Goal: Transaction & Acquisition: Purchase product/service

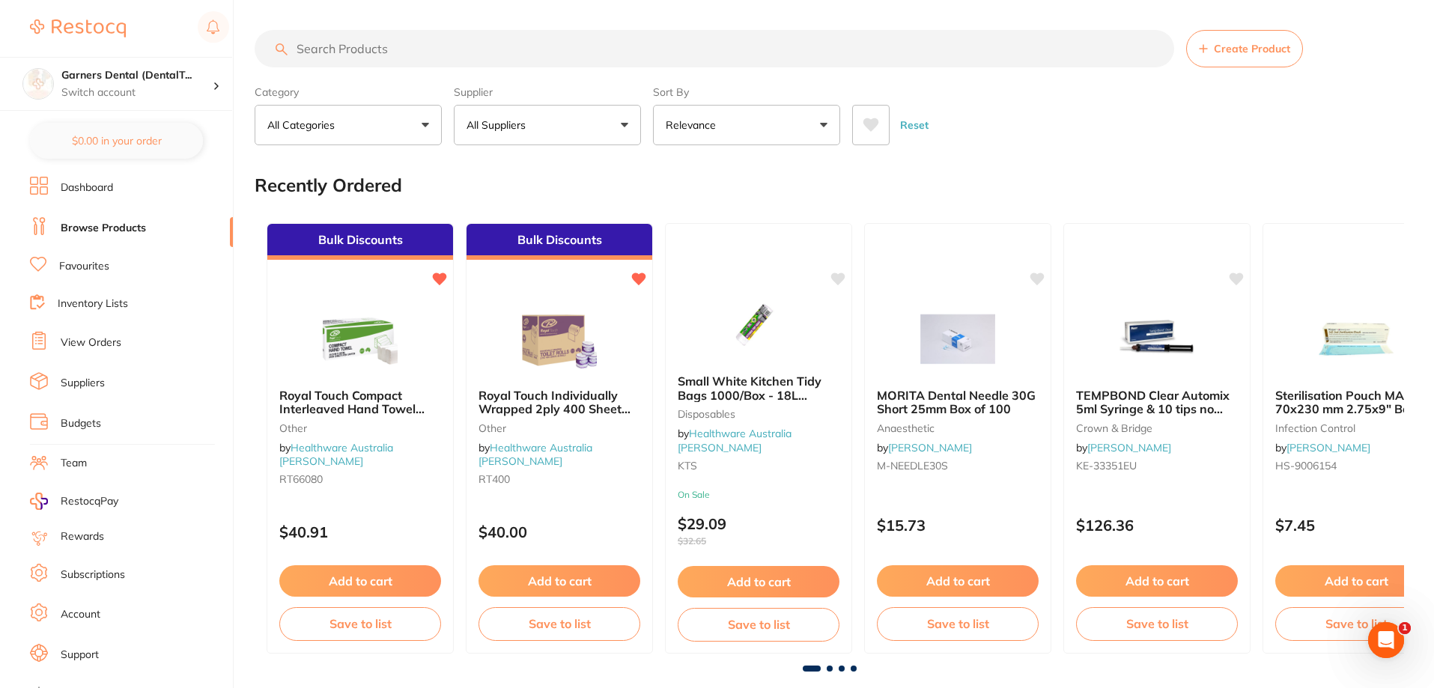
click at [403, 50] on input "search" at bounding box center [715, 48] width 920 height 37
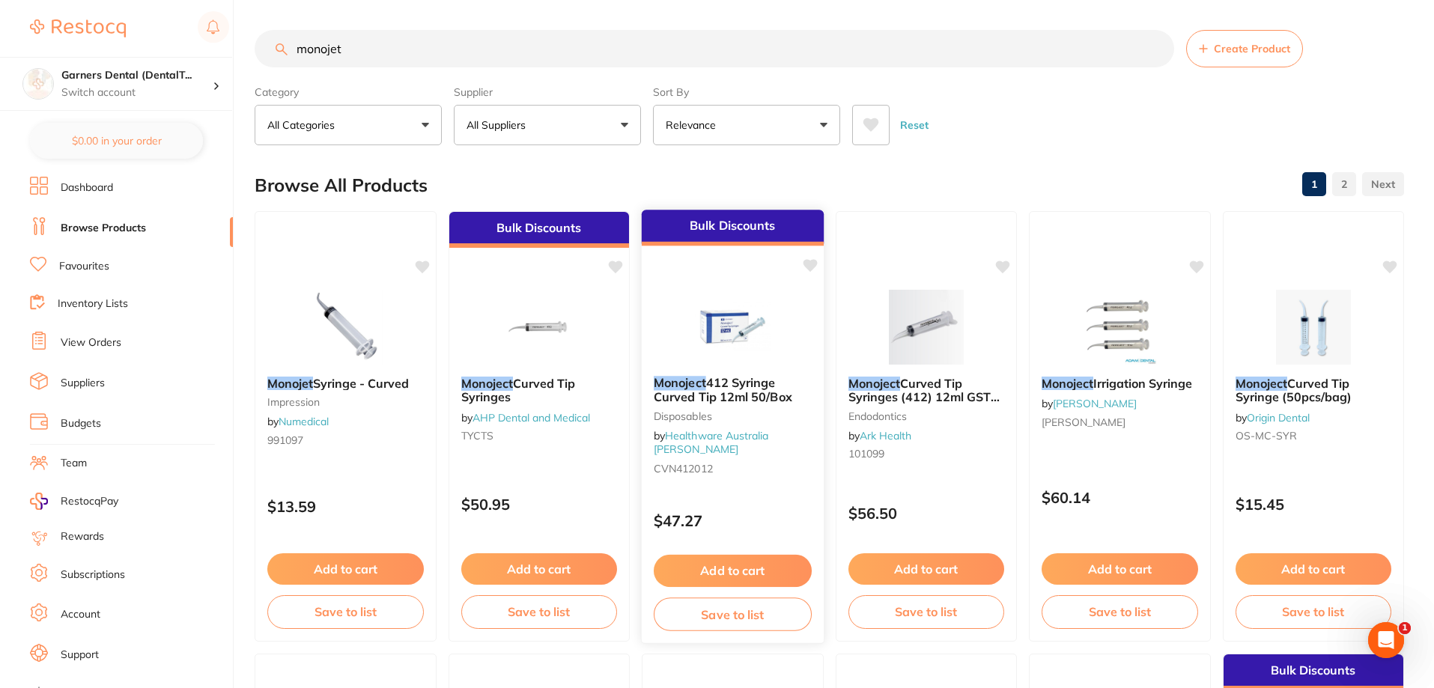
type input "monojet"
click at [759, 327] on img at bounding box center [733, 326] width 98 height 76
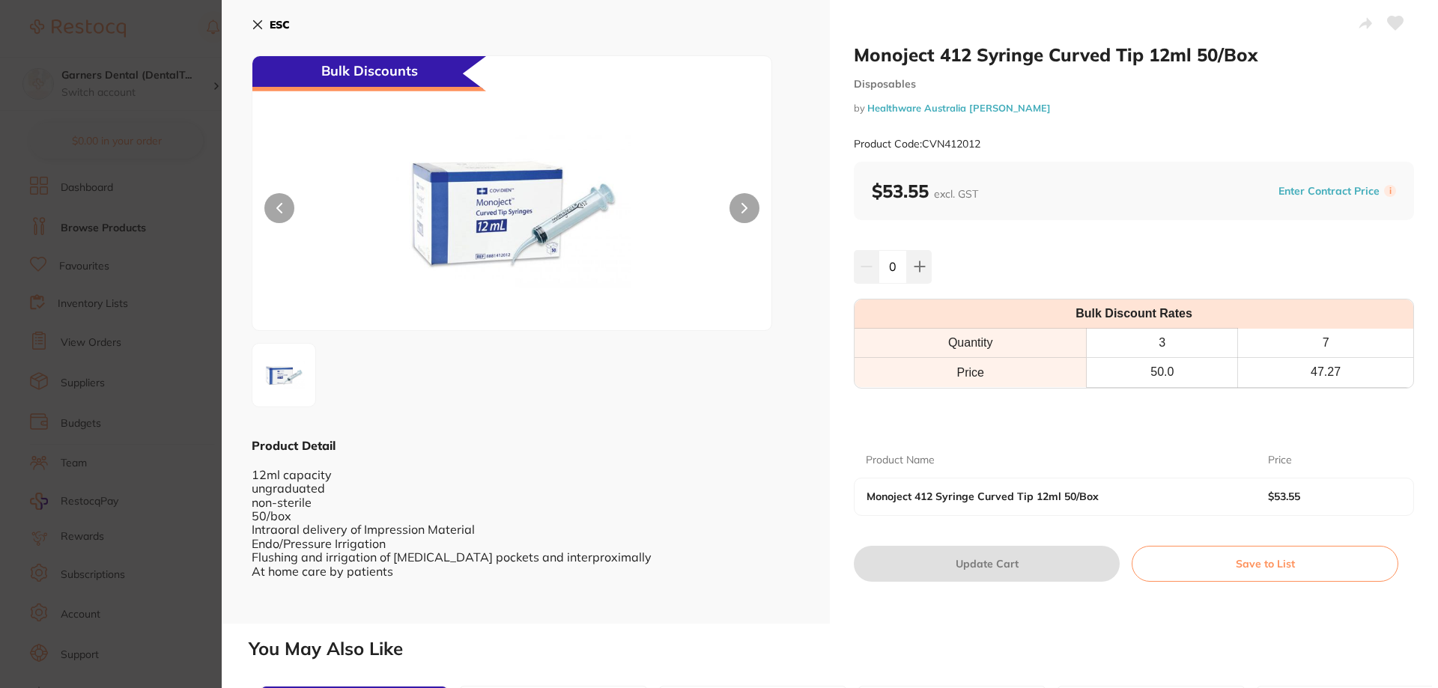
click at [274, 27] on b "ESC" at bounding box center [280, 24] width 20 height 13
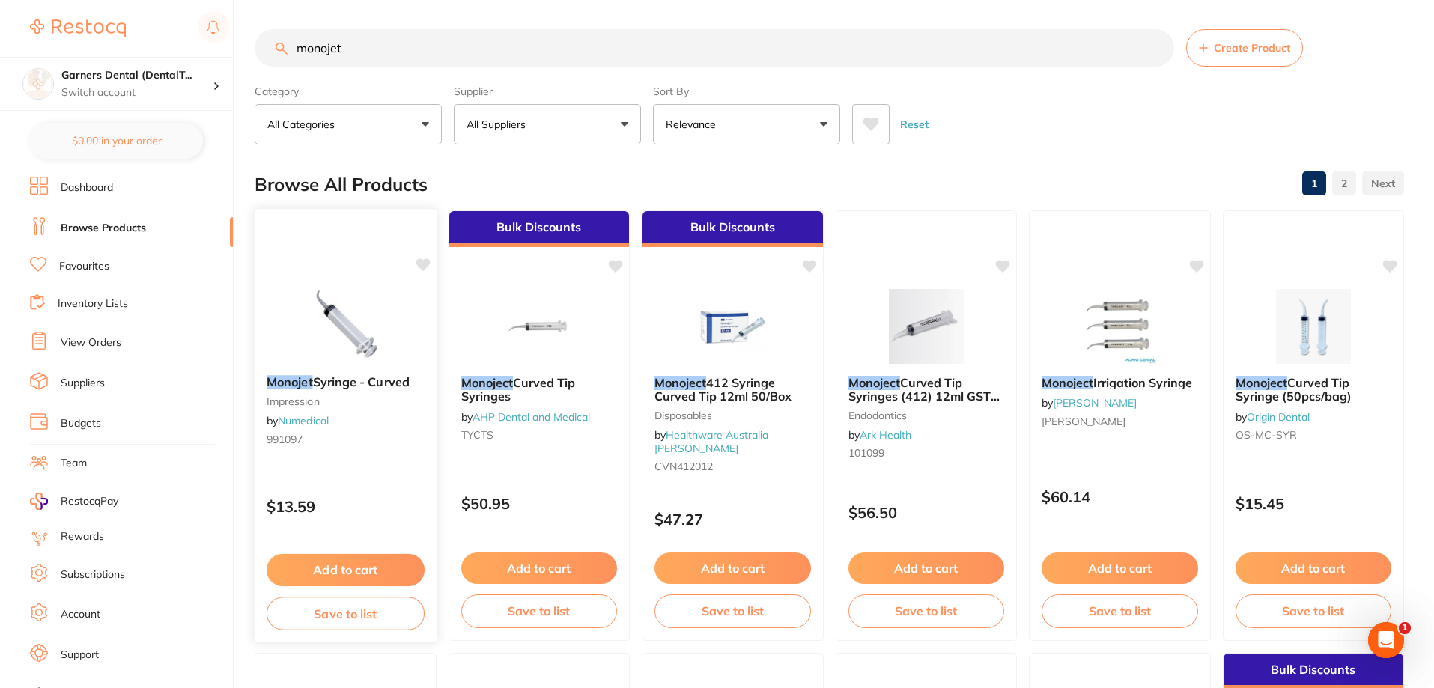
click at [329, 312] on img at bounding box center [346, 326] width 98 height 76
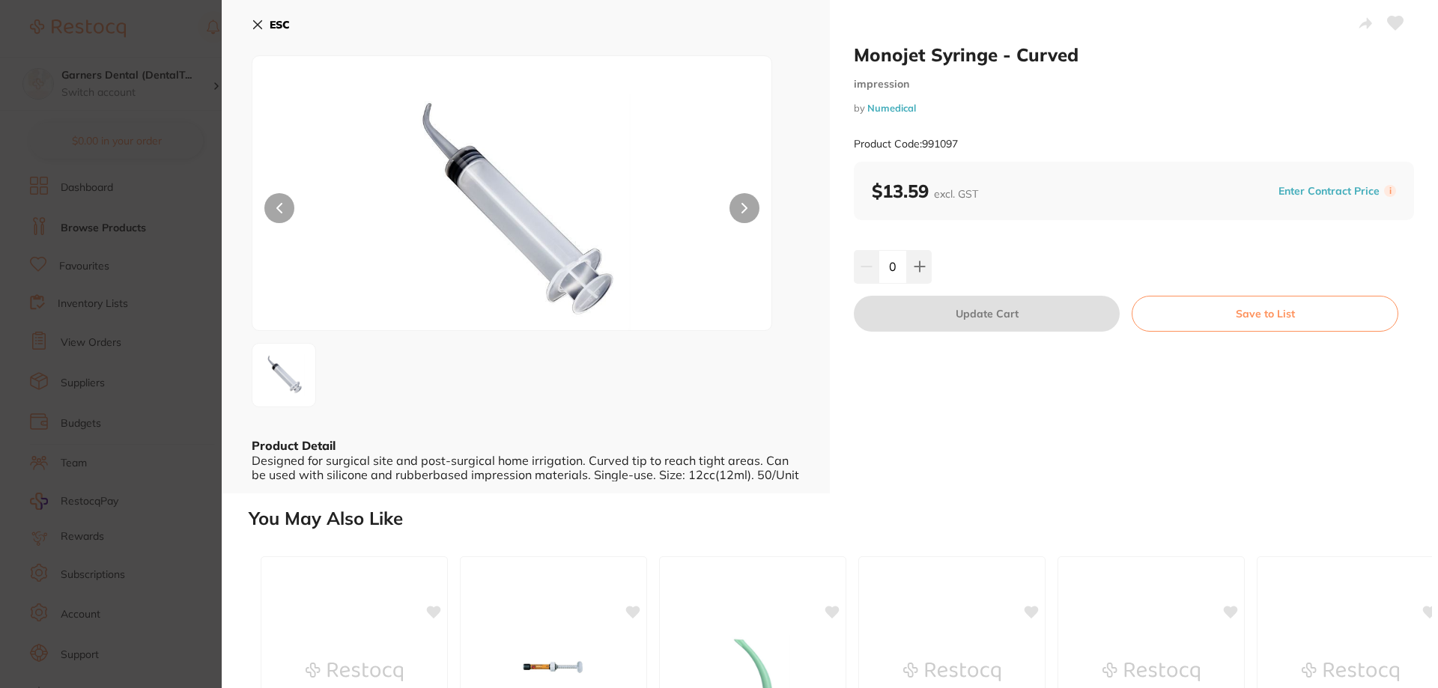
click at [746, 217] on button at bounding box center [744, 208] width 30 height 30
click at [274, 19] on b "ESC" at bounding box center [280, 24] width 20 height 13
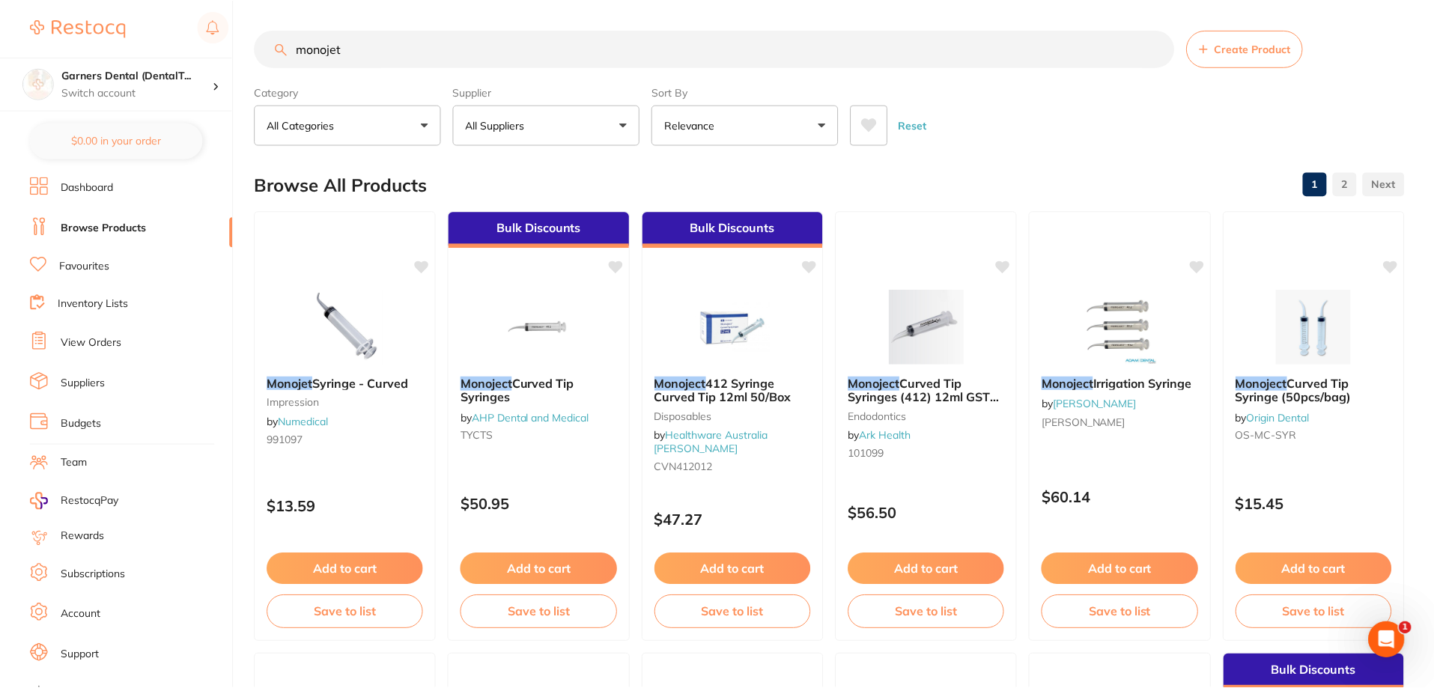
scroll to position [1, 0]
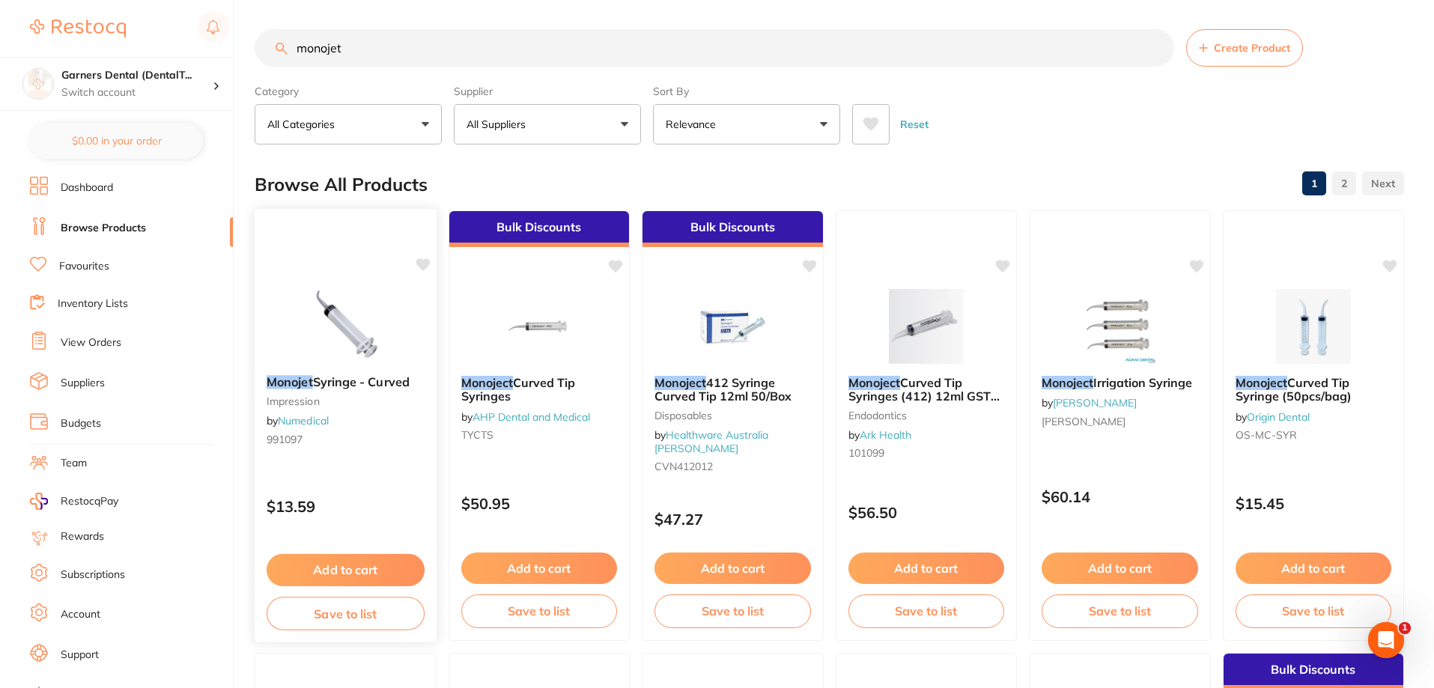
click at [369, 573] on button "Add to cart" at bounding box center [346, 570] width 158 height 32
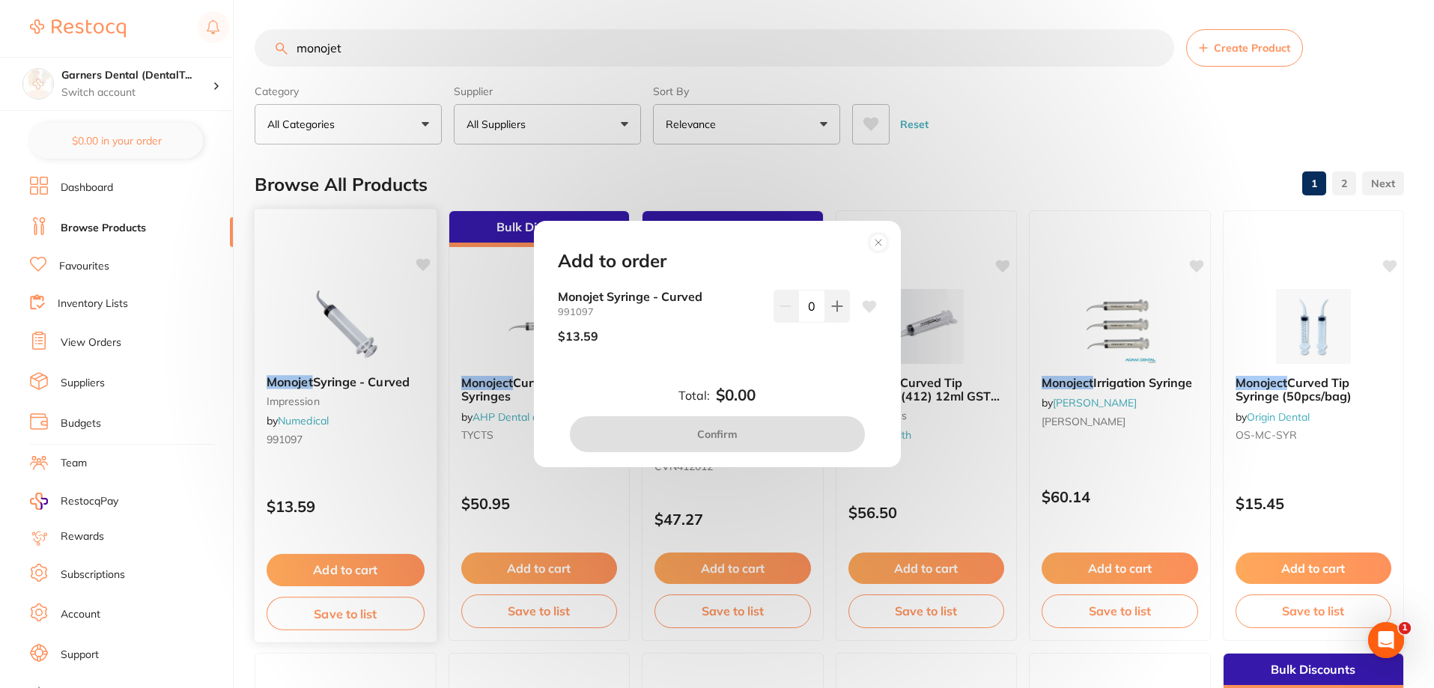
scroll to position [0, 0]
click at [879, 243] on icon at bounding box center [879, 243] width 6 height 6
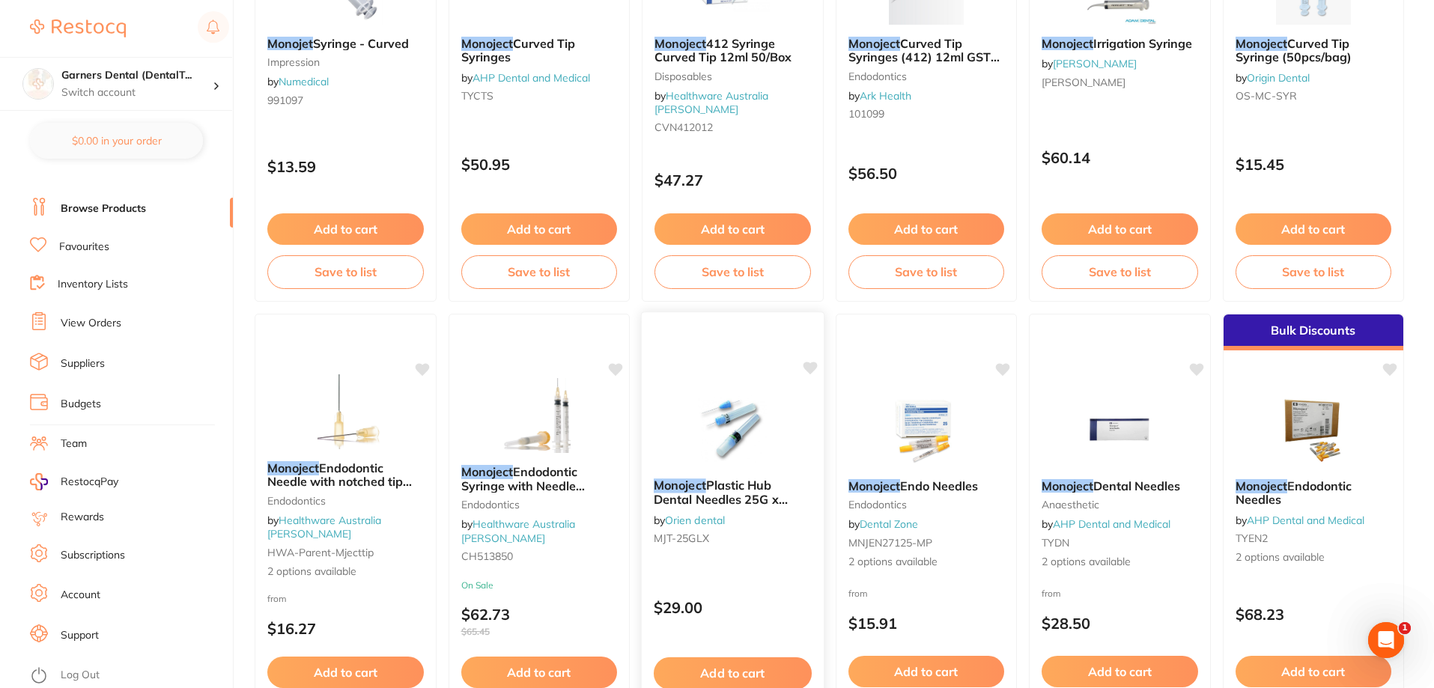
scroll to position [375, 0]
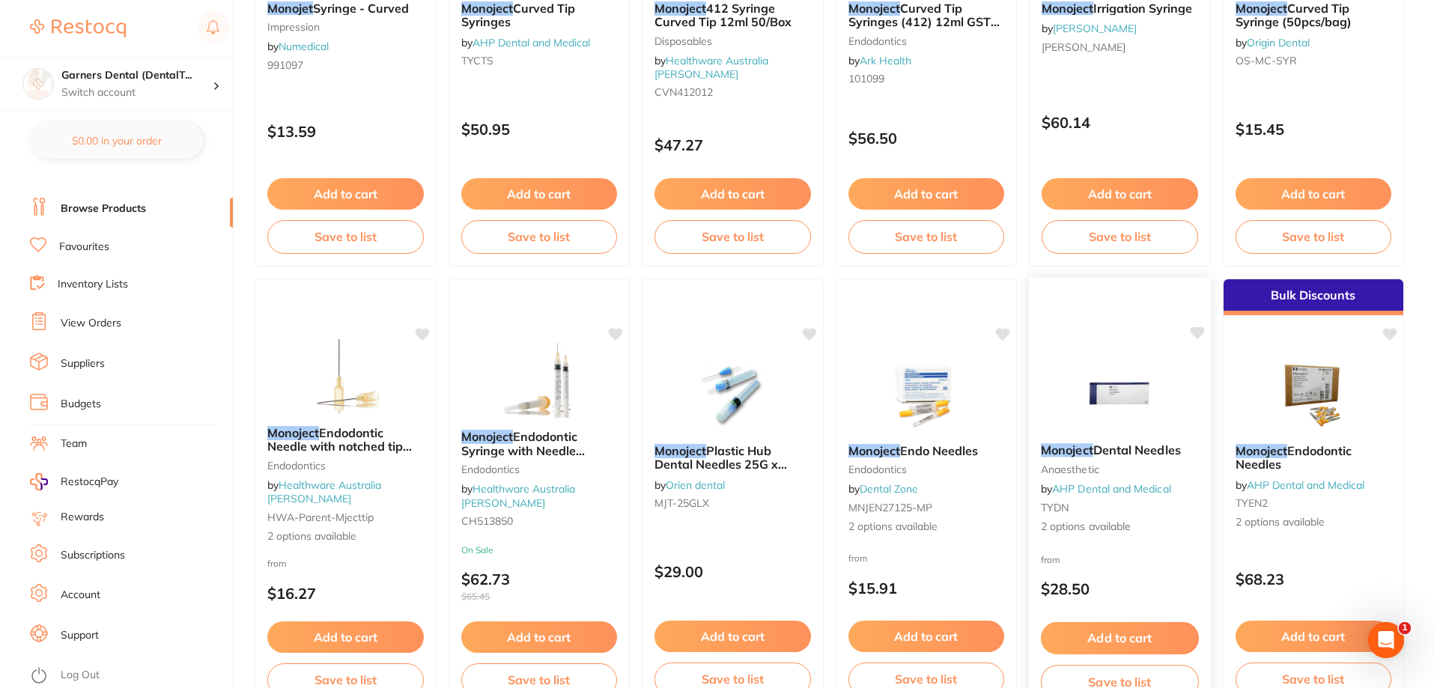
click at [1131, 380] on img at bounding box center [1120, 394] width 98 height 76
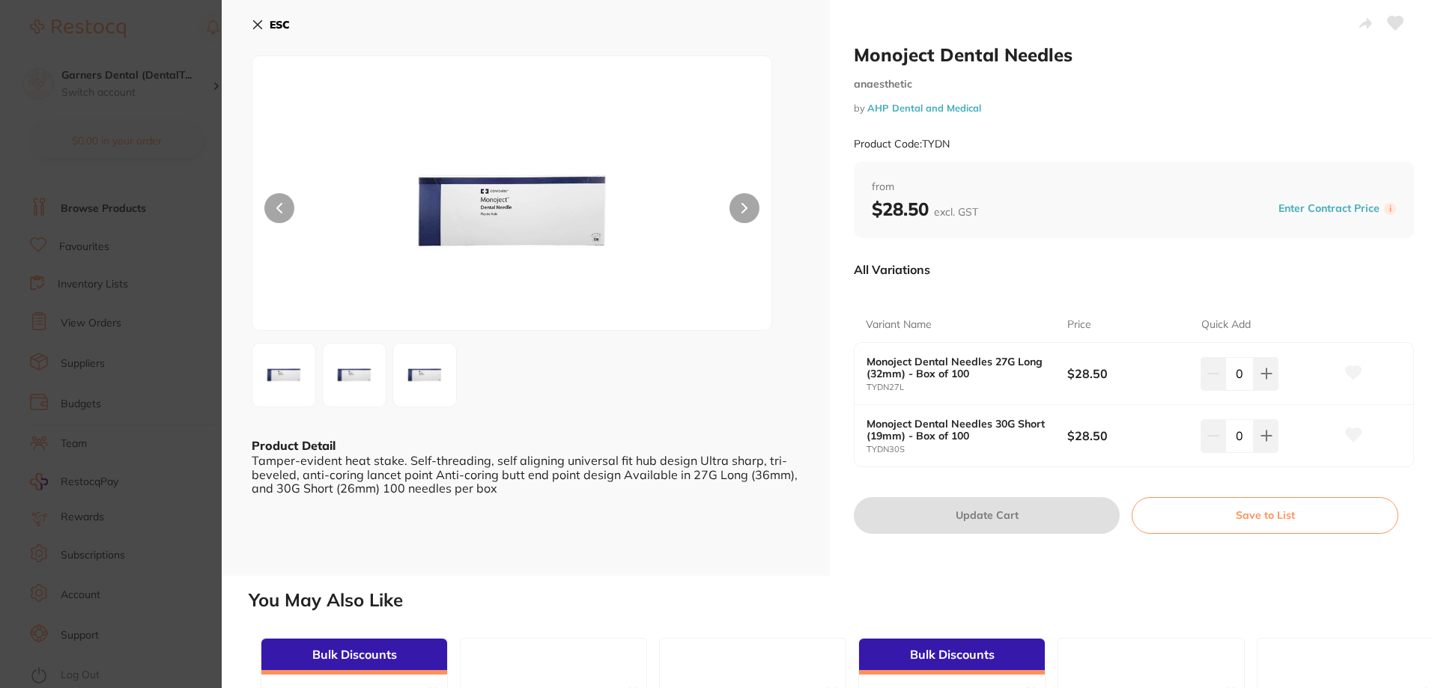
click at [751, 199] on button at bounding box center [744, 208] width 30 height 30
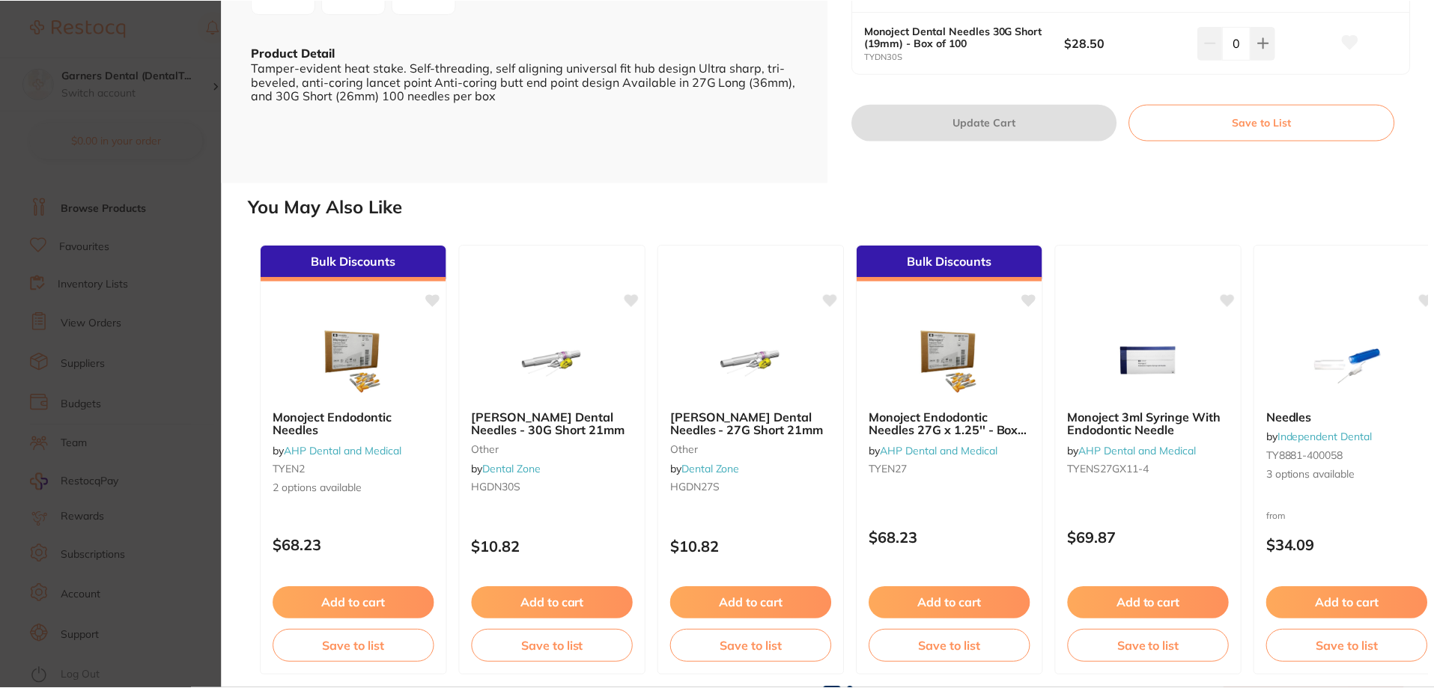
scroll to position [398, 0]
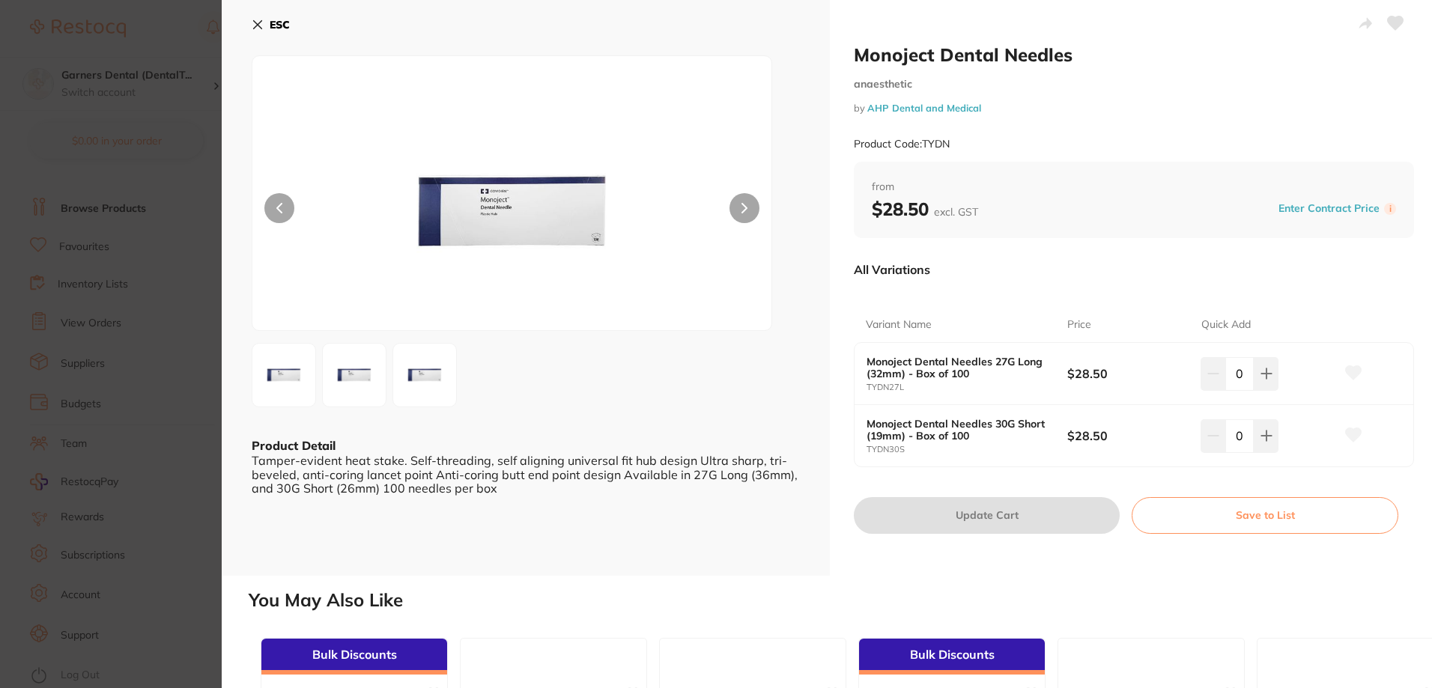
click at [267, 23] on button "ESC" at bounding box center [271, 24] width 38 height 25
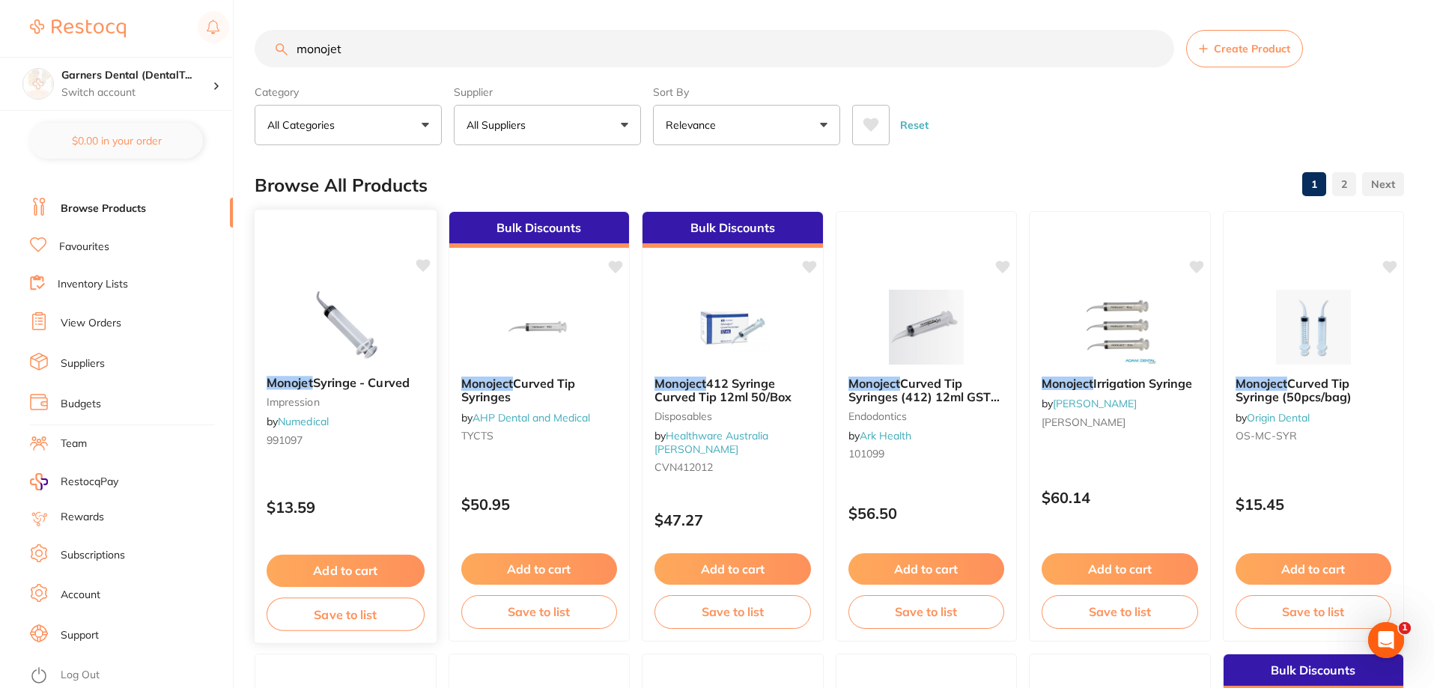
click at [349, 285] on div "Monojet Syringe - Curved impression by Numedical 991097 $13.59 Add to cart Save…" at bounding box center [345, 426] width 183 height 435
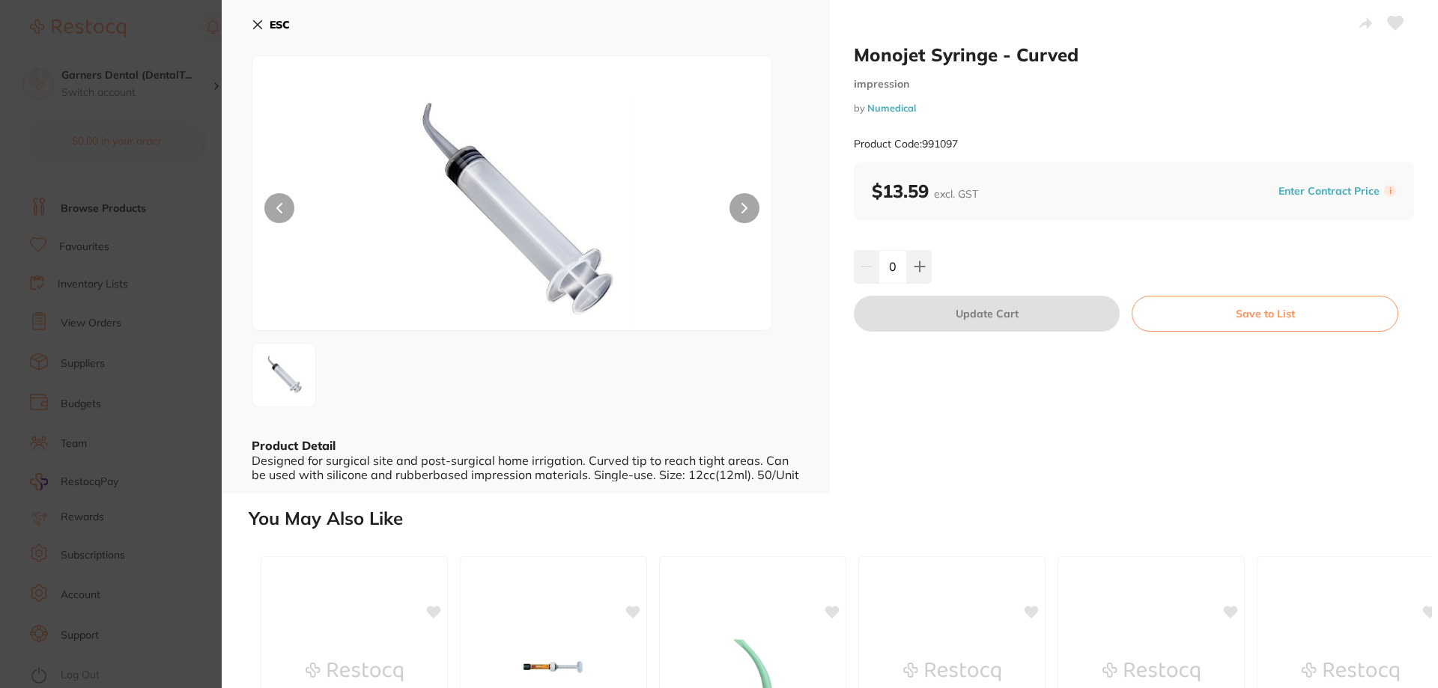
click at [685, 469] on div "Designed for surgical site and post-surgical home irrigation. Curved tip to rea…" at bounding box center [526, 468] width 548 height 28
click at [919, 267] on icon at bounding box center [919, 267] width 10 height 10
type input "1"
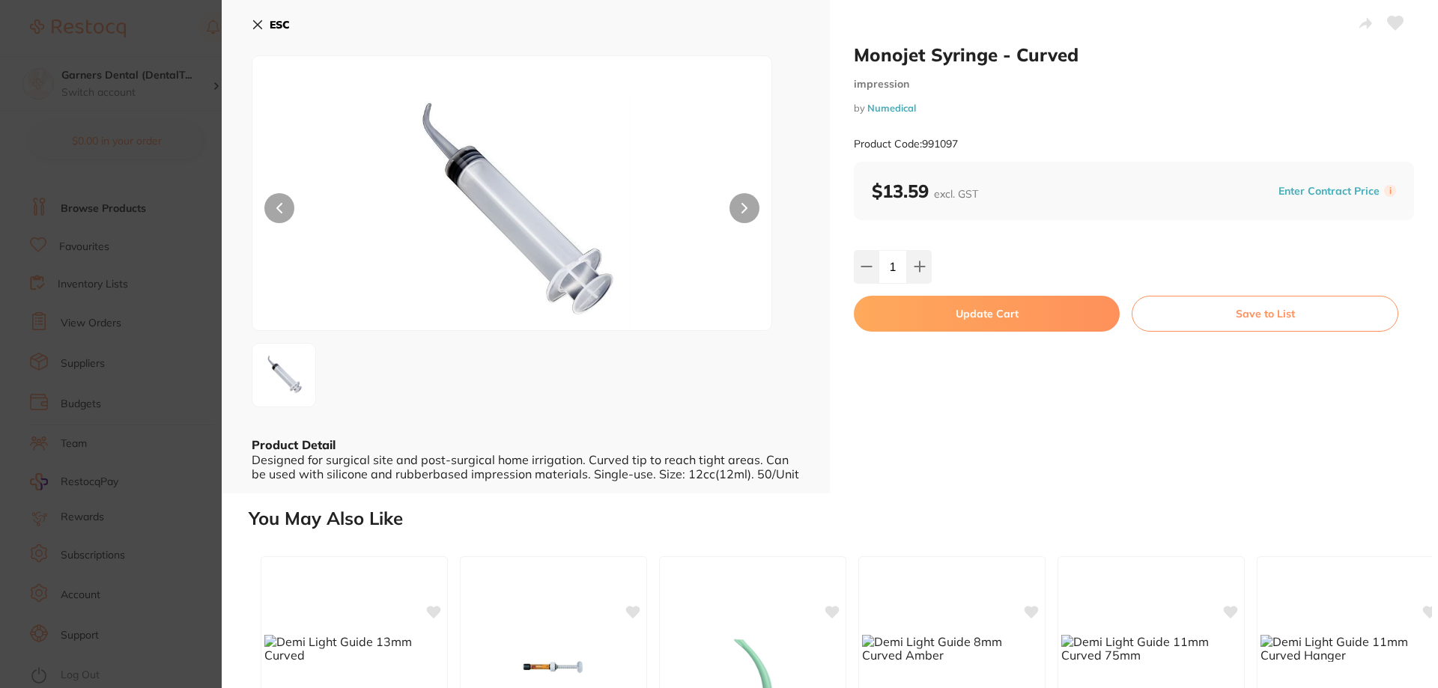
click at [1050, 301] on button "Update Cart" at bounding box center [987, 314] width 266 height 36
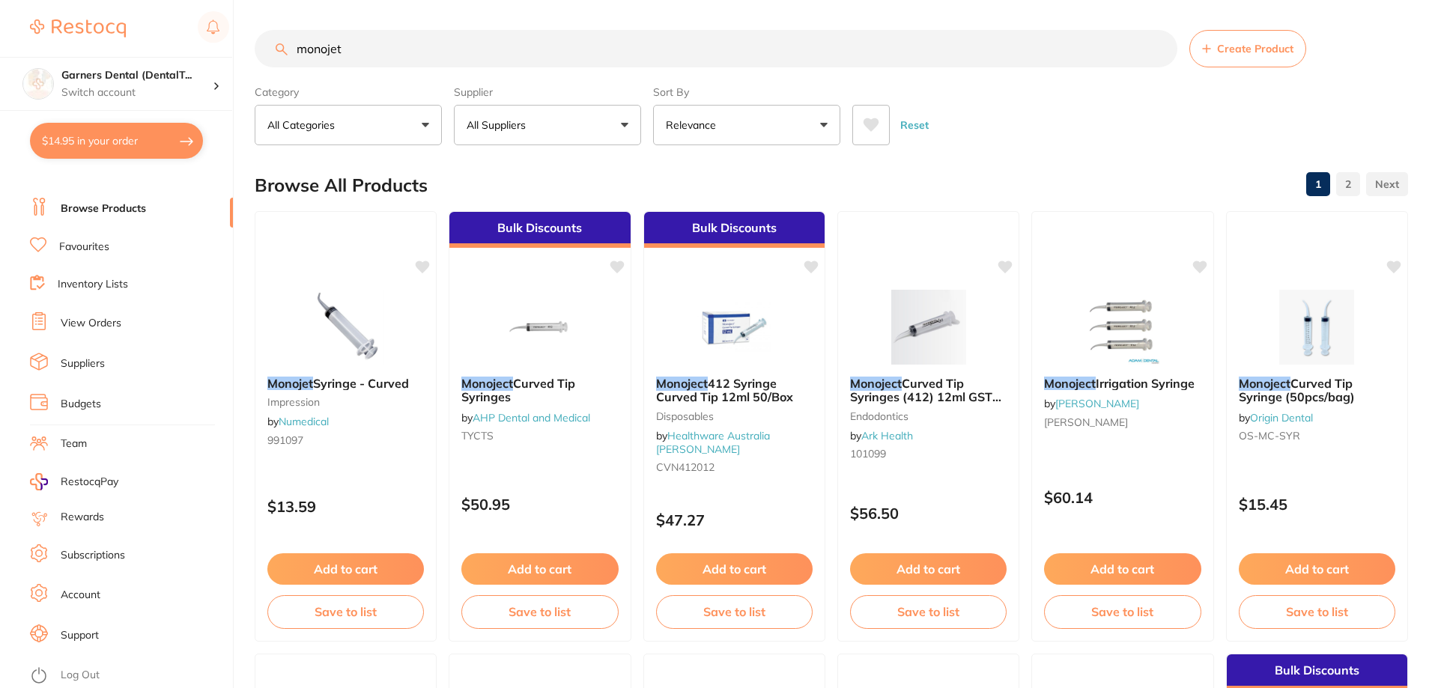
checkbox input "false"
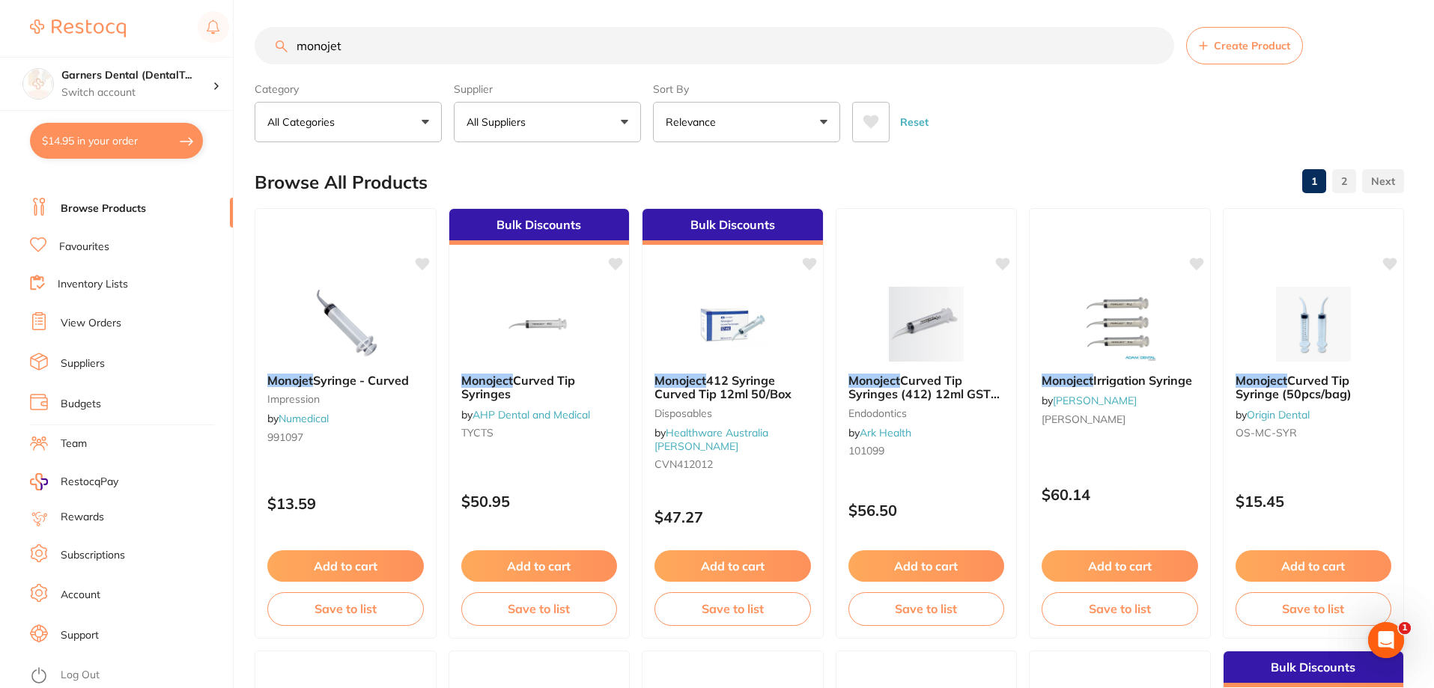
drag, startPoint x: 380, startPoint y: 53, endPoint x: 236, endPoint y: 53, distance: 144.5
click at [236, 53] on div "$14.95 Garners Dental (DentalT... Switch account Garners Dental (DentalTown 5) …" at bounding box center [717, 341] width 1434 height 688
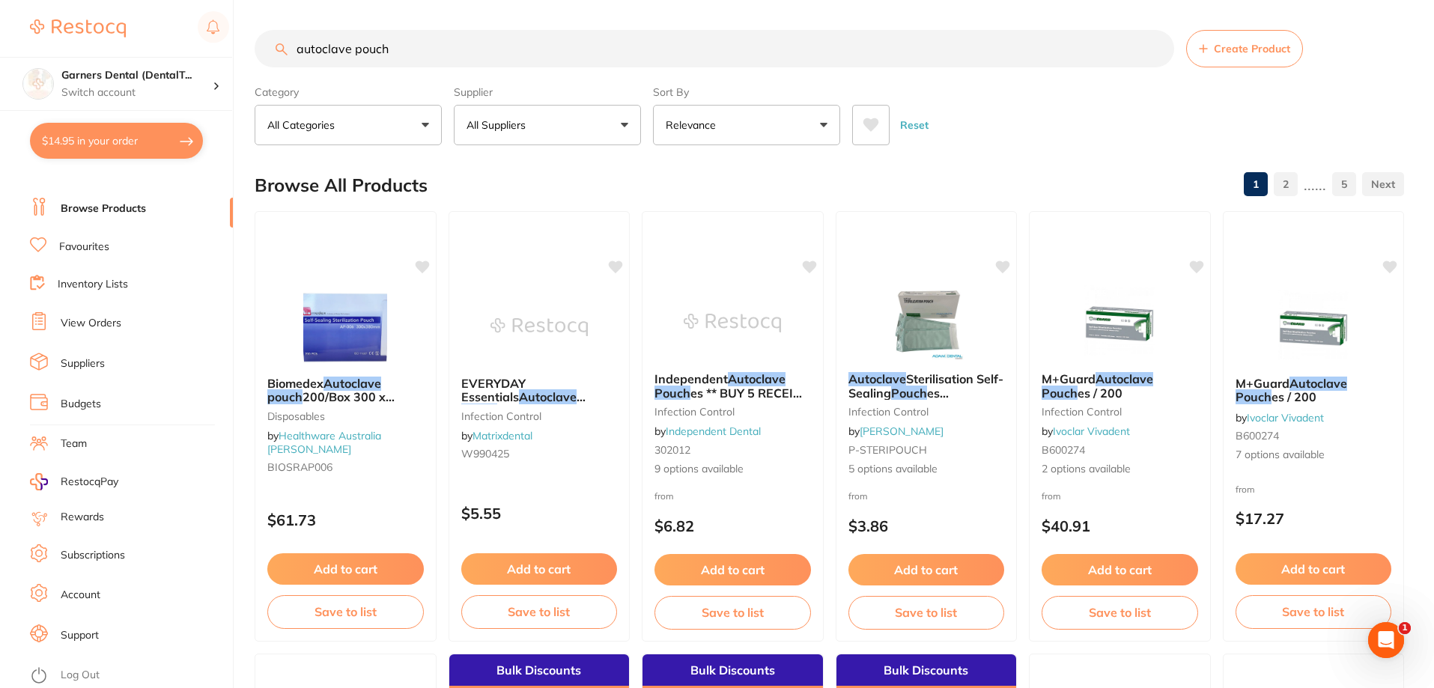
drag, startPoint x: 352, startPoint y: 49, endPoint x: 225, endPoint y: 50, distance: 127.3
click at [225, 50] on div "$14.95 Garners Dental (DentalT... Switch account Garners Dental (DentalTown 5) …" at bounding box center [717, 344] width 1434 height 688
type input "pouch"
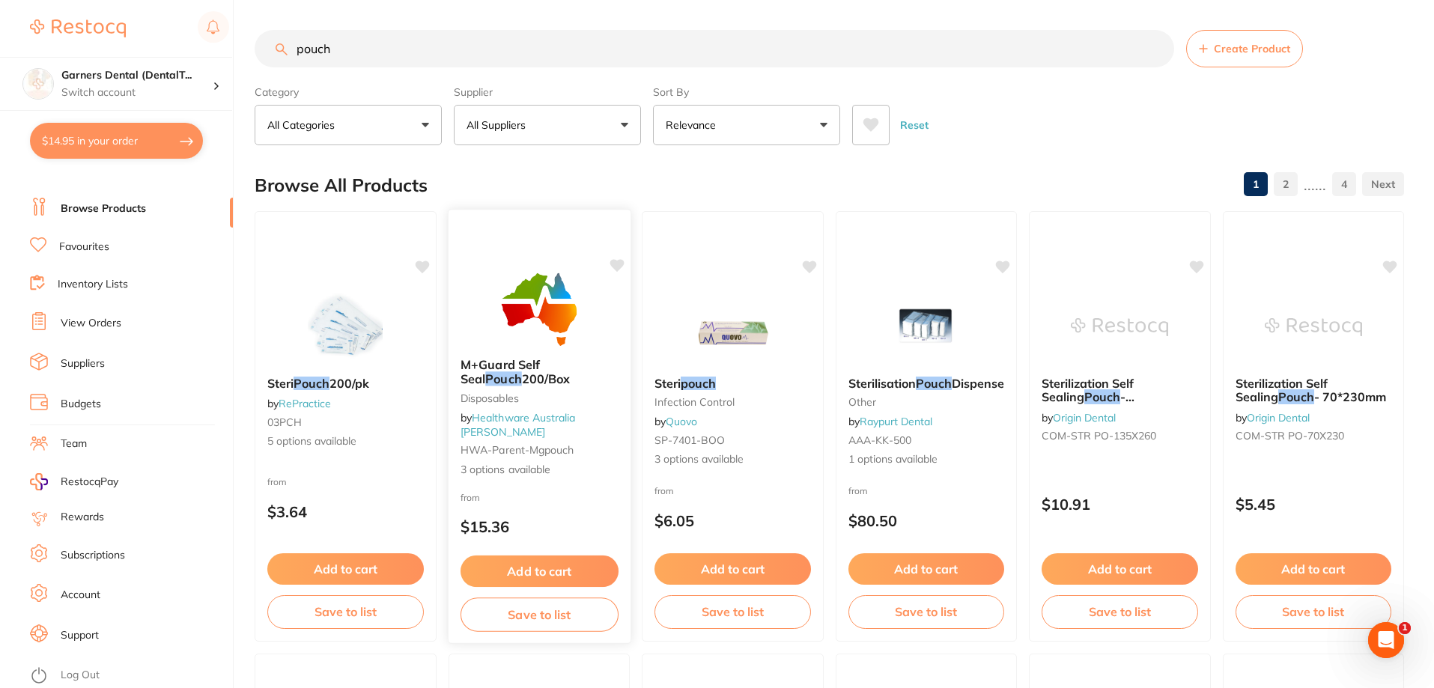
click at [543, 342] on img at bounding box center [539, 308] width 98 height 76
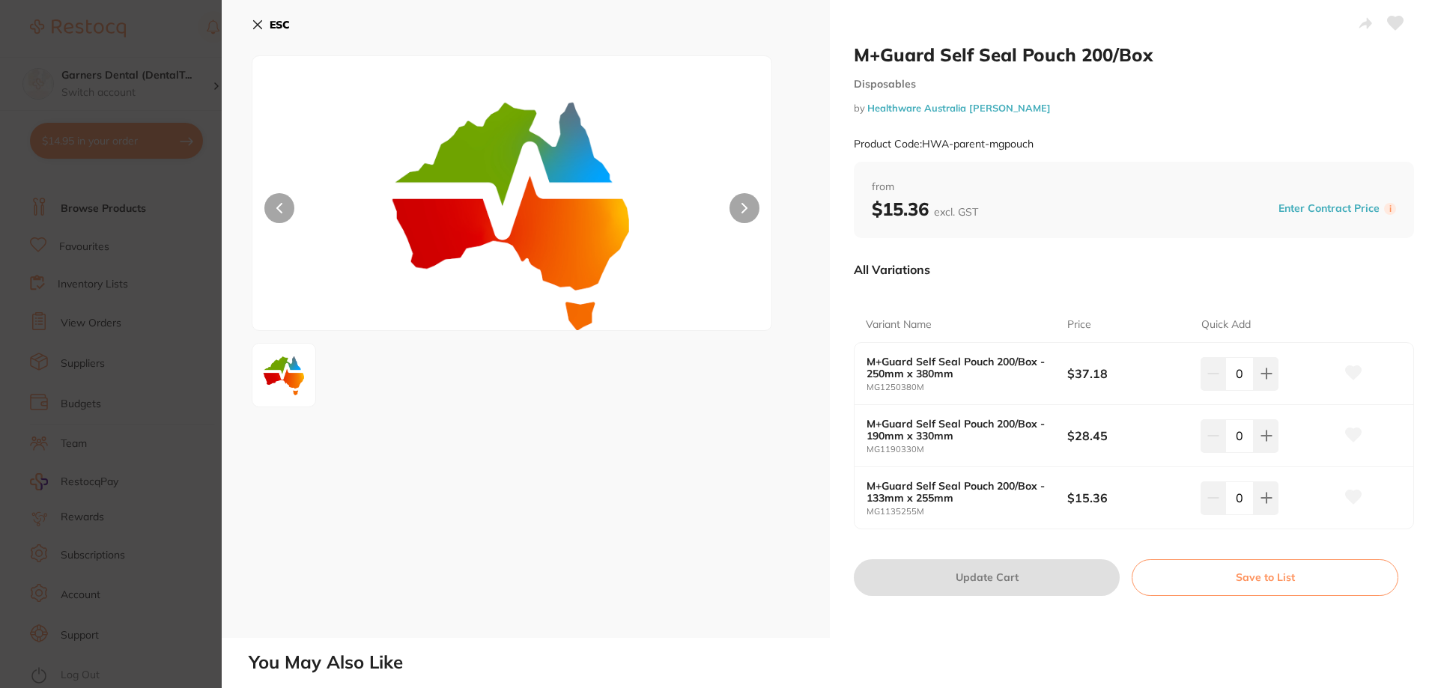
click at [264, 16] on button "ESC" at bounding box center [271, 24] width 38 height 25
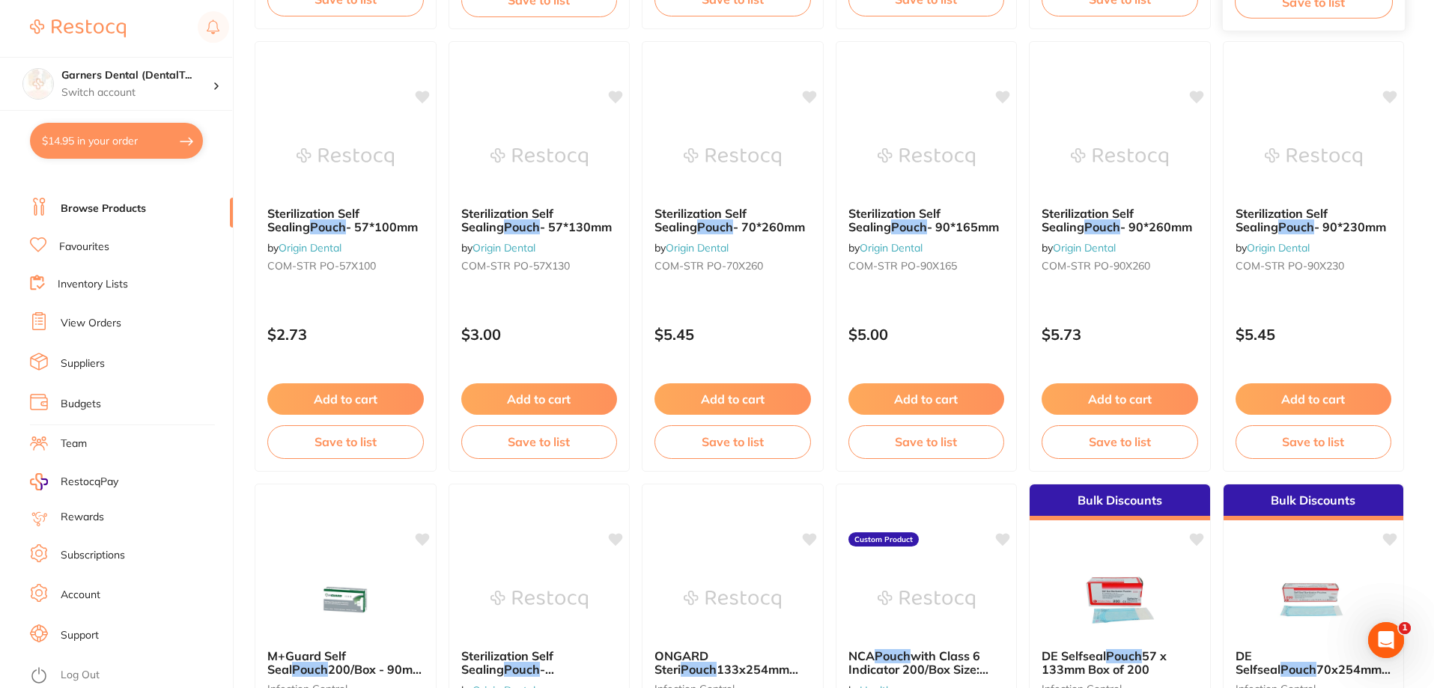
scroll to position [987, 0]
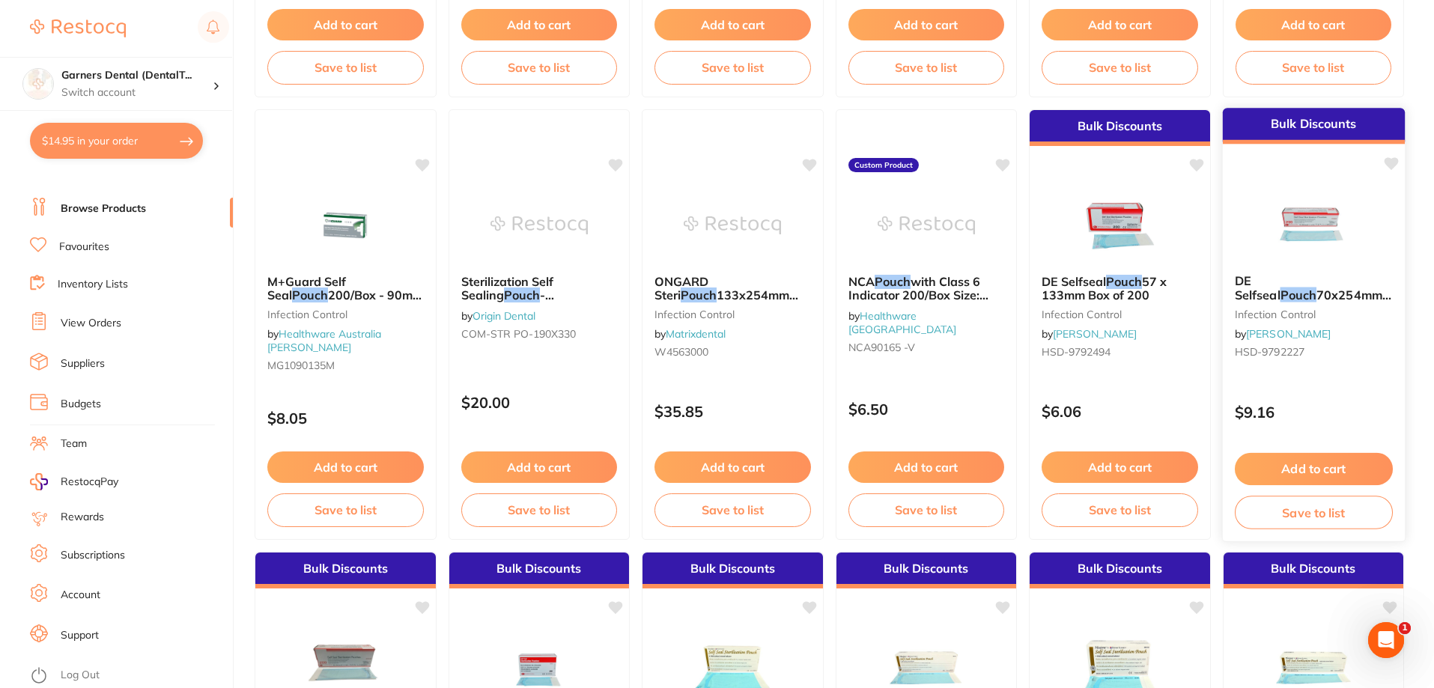
click at [1297, 261] on img at bounding box center [1313, 224] width 98 height 76
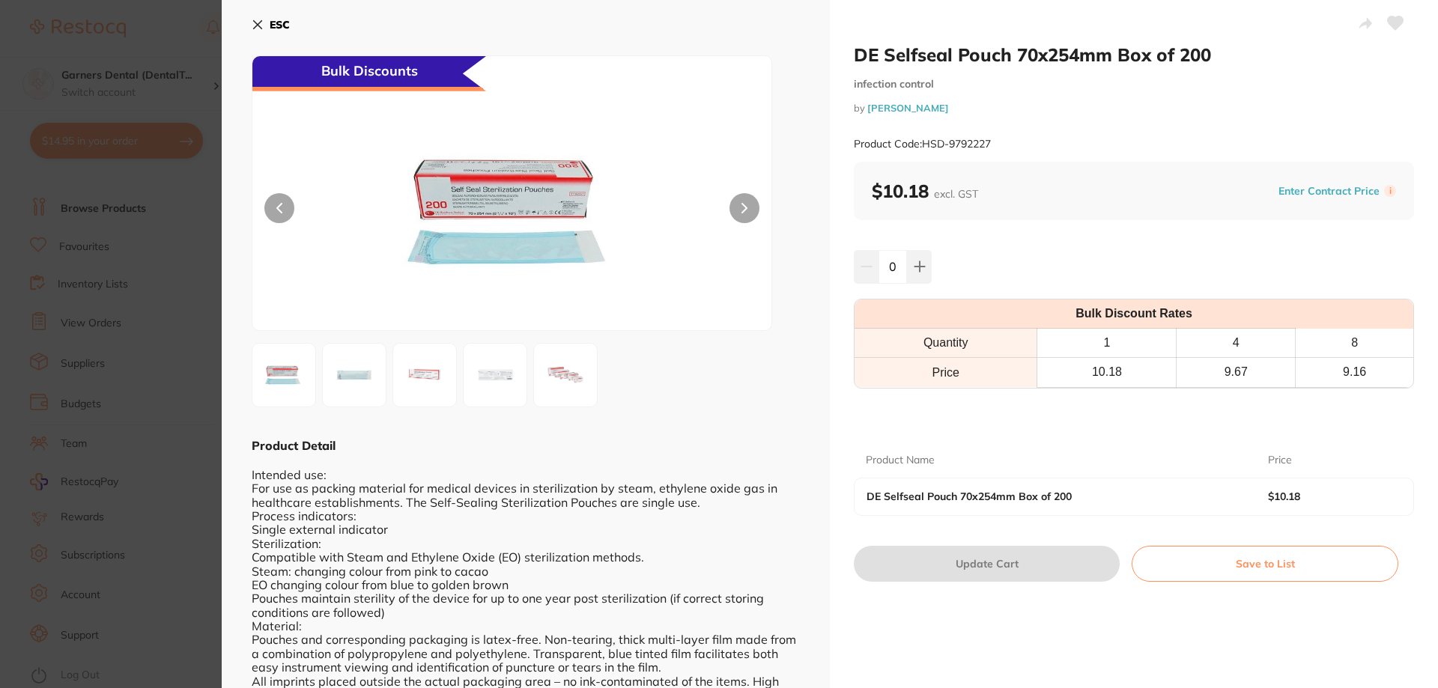
click at [884, 266] on input "0" at bounding box center [893, 266] width 28 height 33
click at [914, 270] on icon at bounding box center [920, 267] width 12 height 12
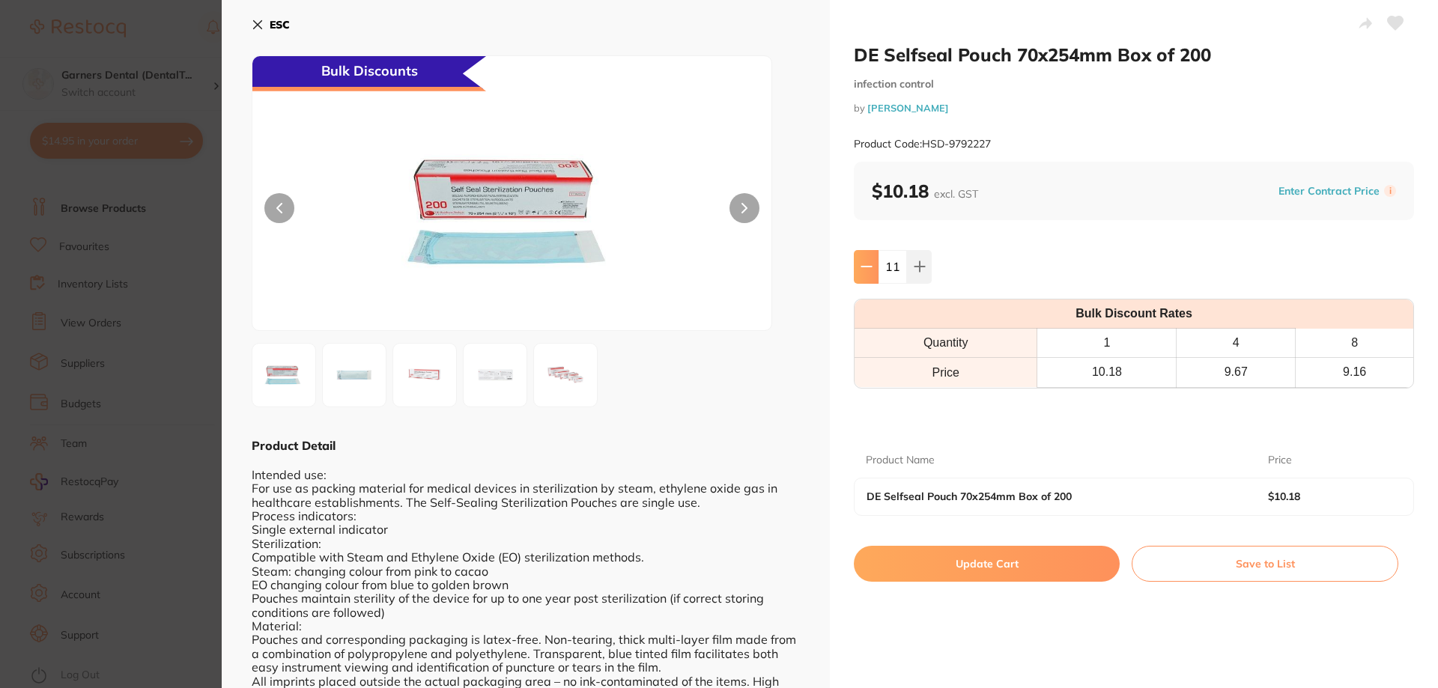
click at [862, 264] on icon at bounding box center [867, 267] width 12 height 12
type input "10"
click at [983, 565] on button "Update Cart" at bounding box center [987, 564] width 266 height 36
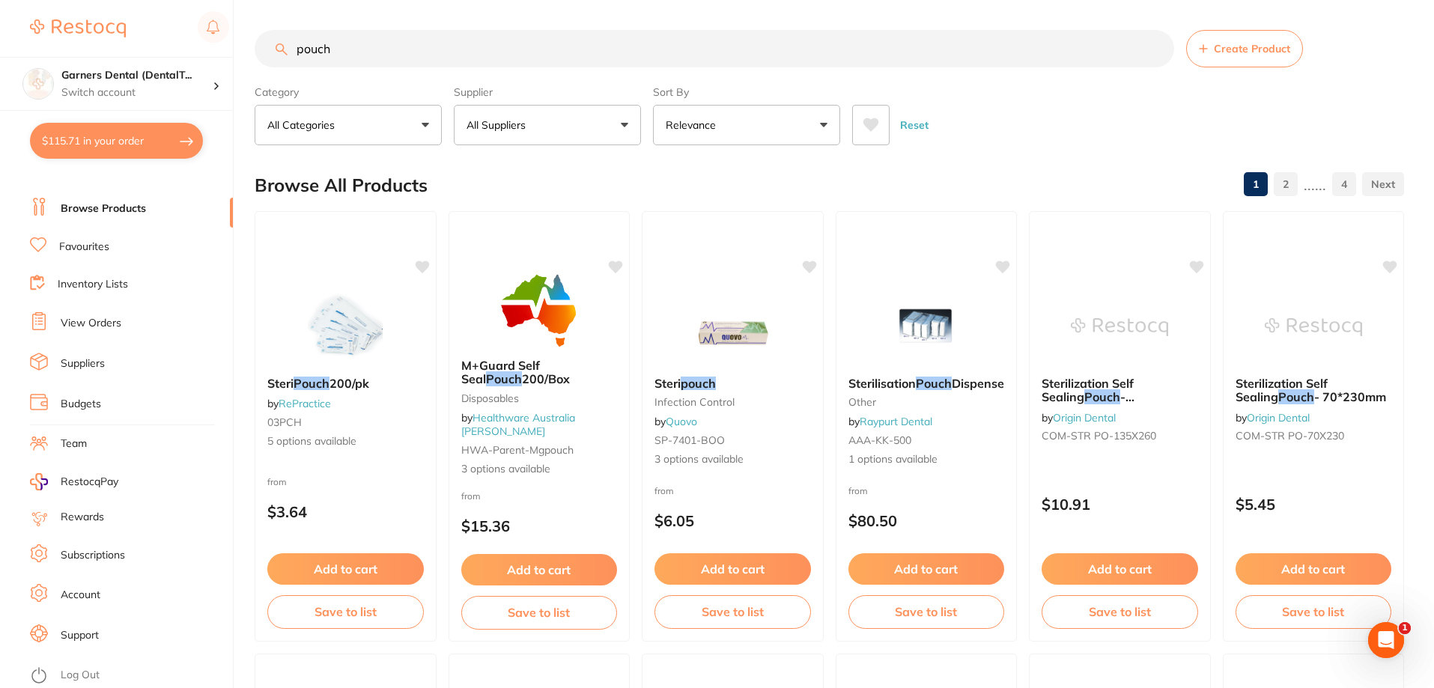
drag, startPoint x: 361, startPoint y: 50, endPoint x: 227, endPoint y: 50, distance: 134.1
click at [227, 50] on div "$115.71 Garners Dental (DentalT... Switch account Garners Dental (DentalTown 5)…" at bounding box center [717, 344] width 1434 height 688
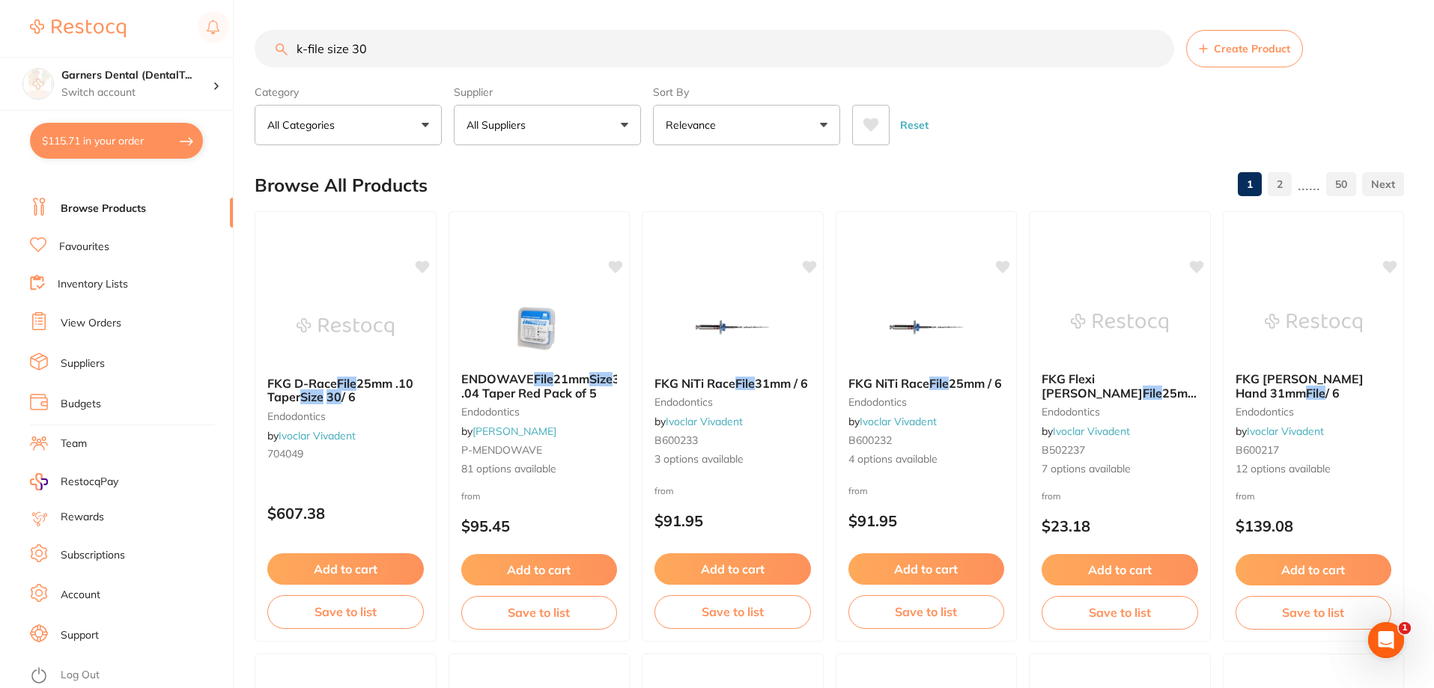
click at [296, 55] on input "k-file size 30" at bounding box center [715, 48] width 920 height 37
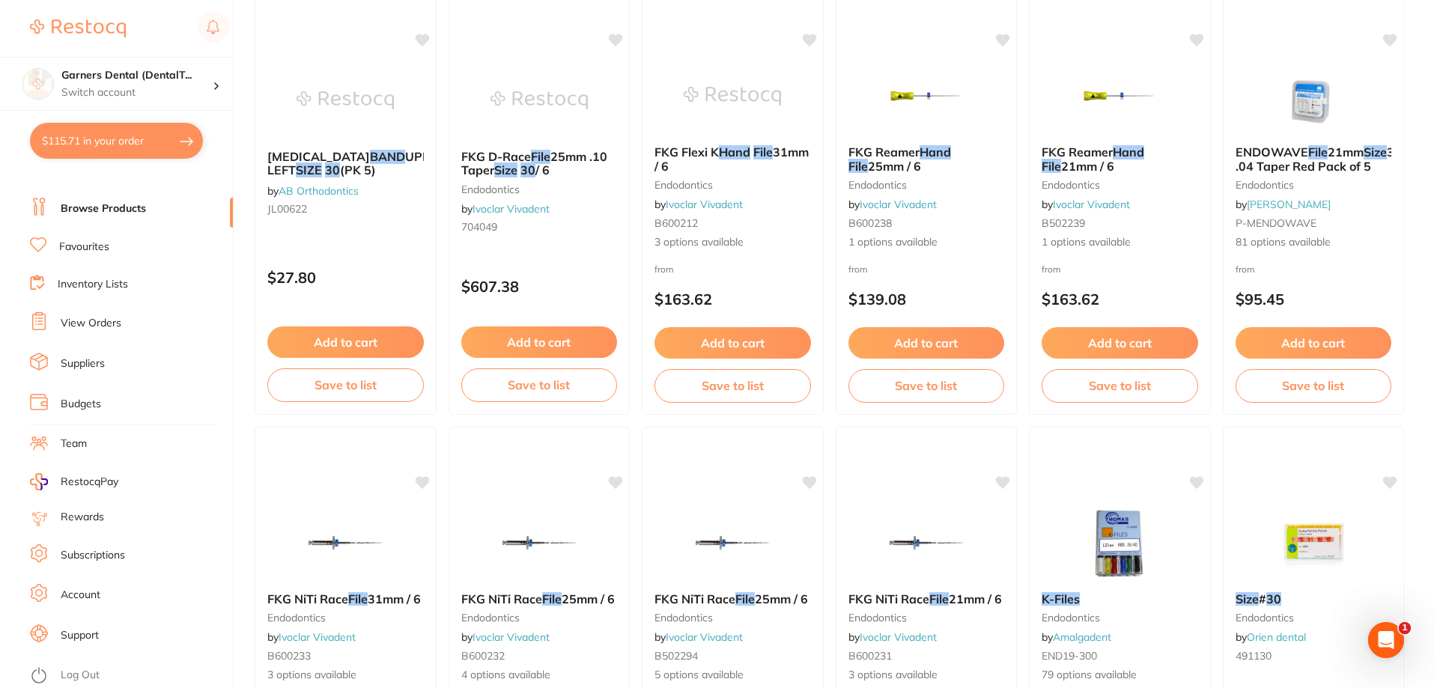
scroll to position [1648, 0]
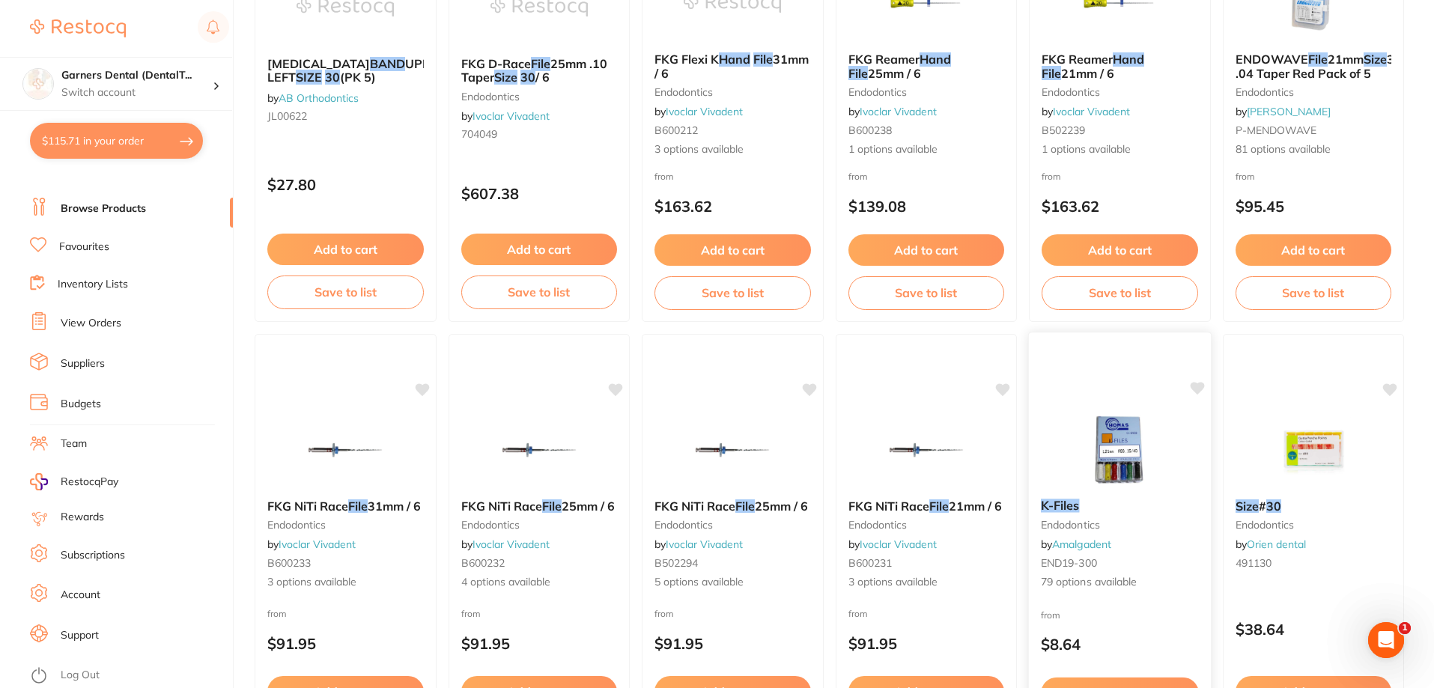
click at [1099, 456] on img at bounding box center [1120, 449] width 98 height 76
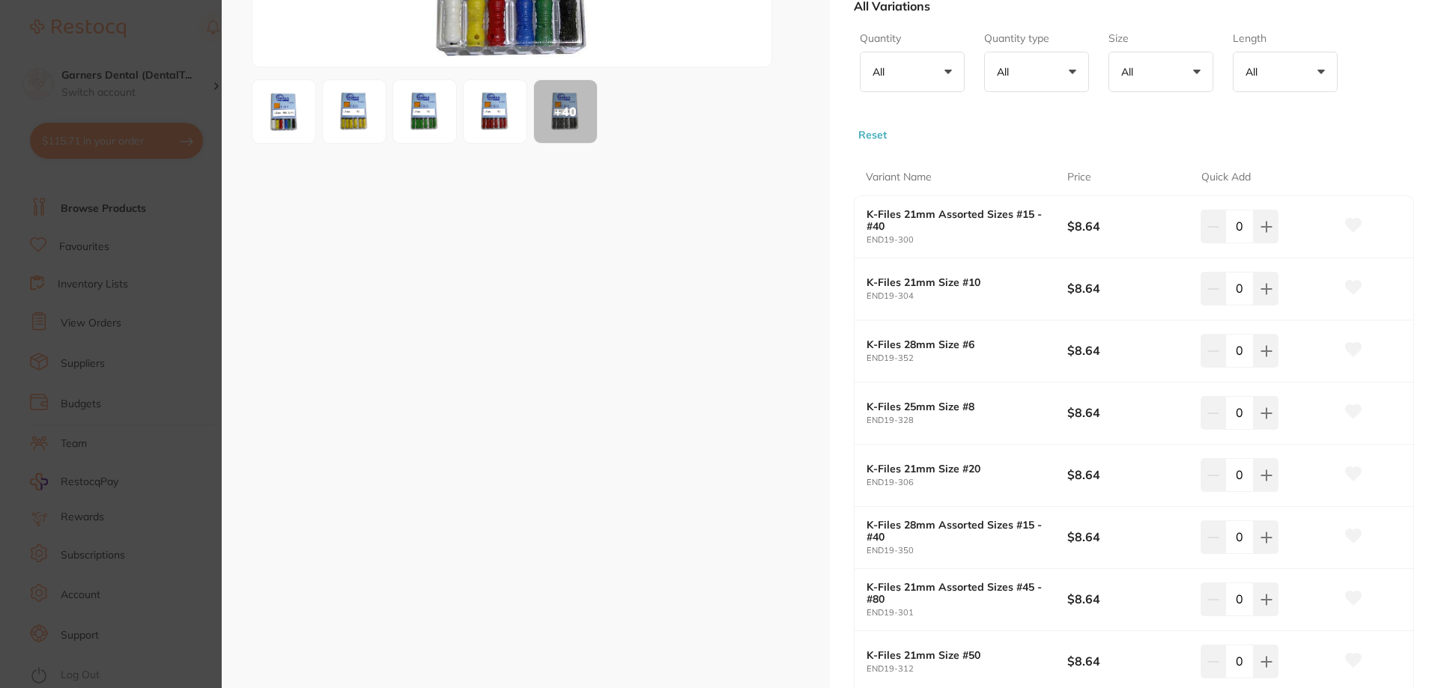
scroll to position [300, 0]
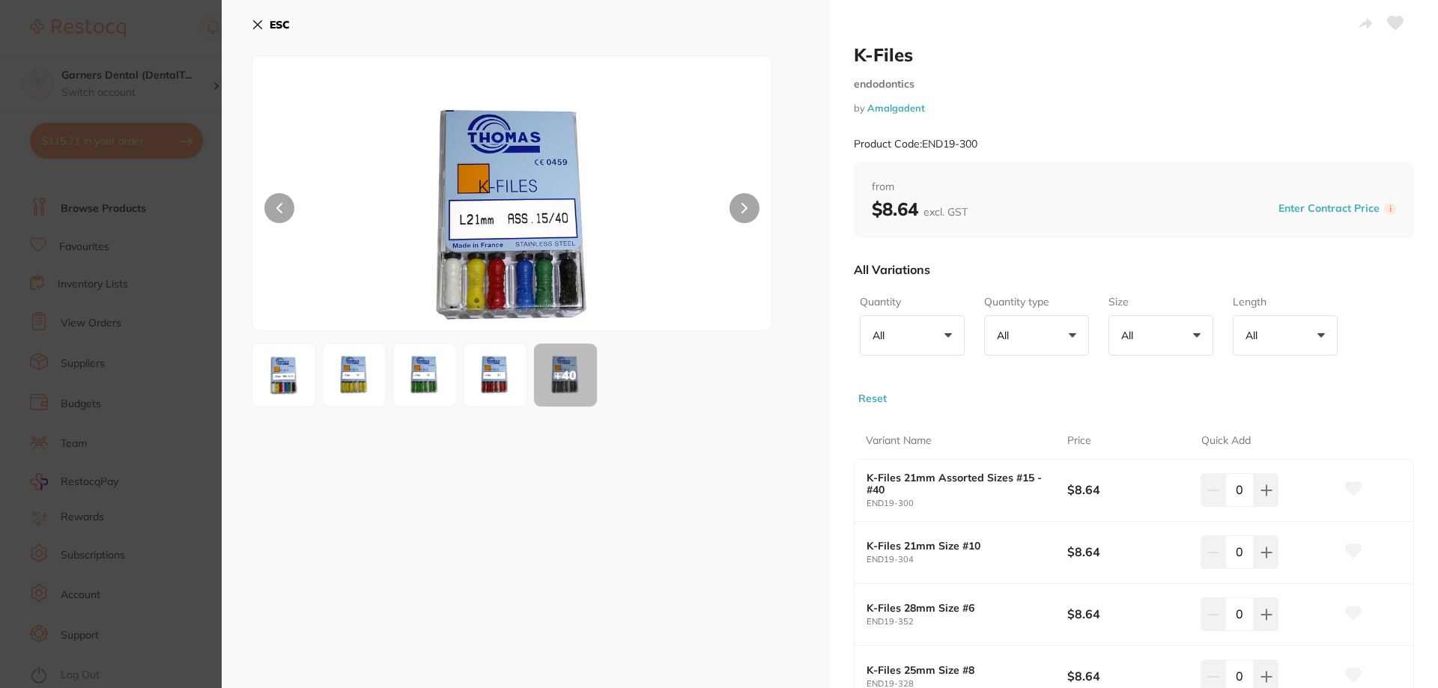
click at [259, 24] on icon at bounding box center [258, 25] width 8 height 8
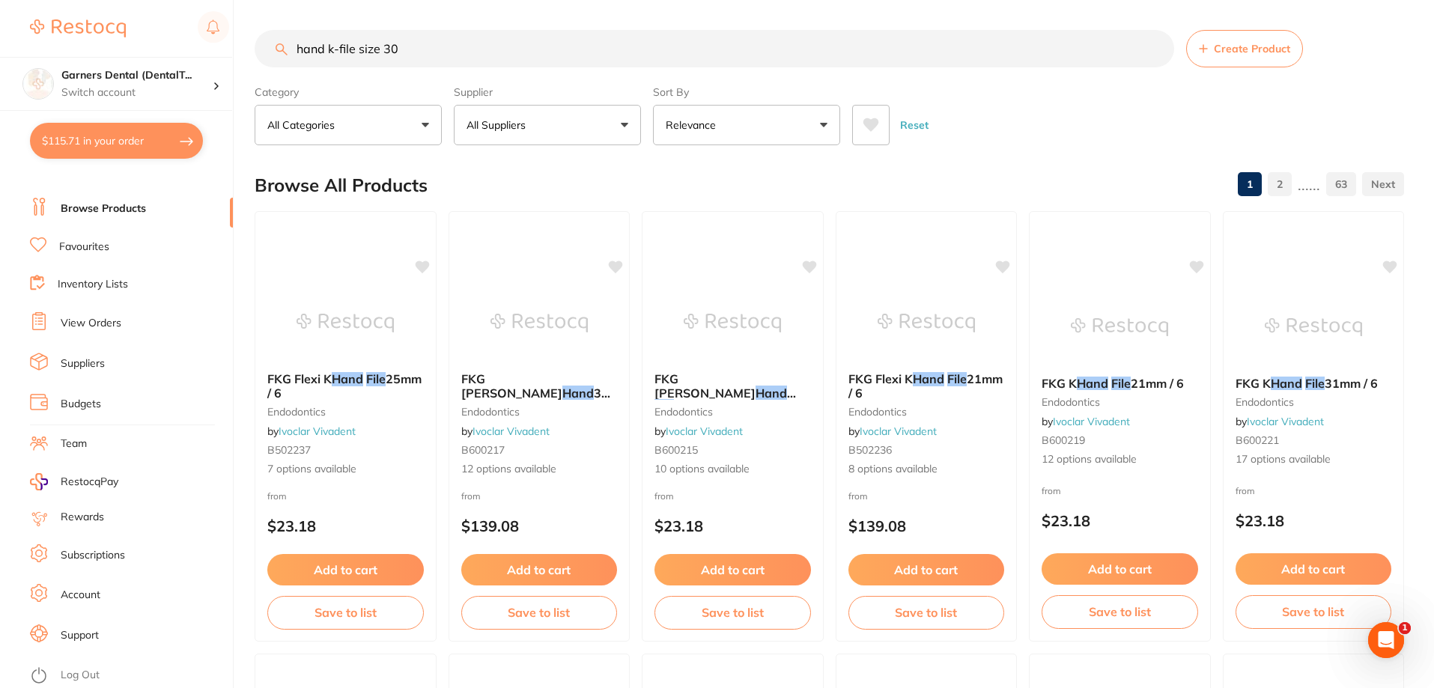
drag, startPoint x: 413, startPoint y: 57, endPoint x: 238, endPoint y: 56, distance: 174.5
click at [238, 56] on div "$115.71 Garners Dental (DentalT... Switch account Garners Dental (DentalTown 5)…" at bounding box center [717, 344] width 1434 height 688
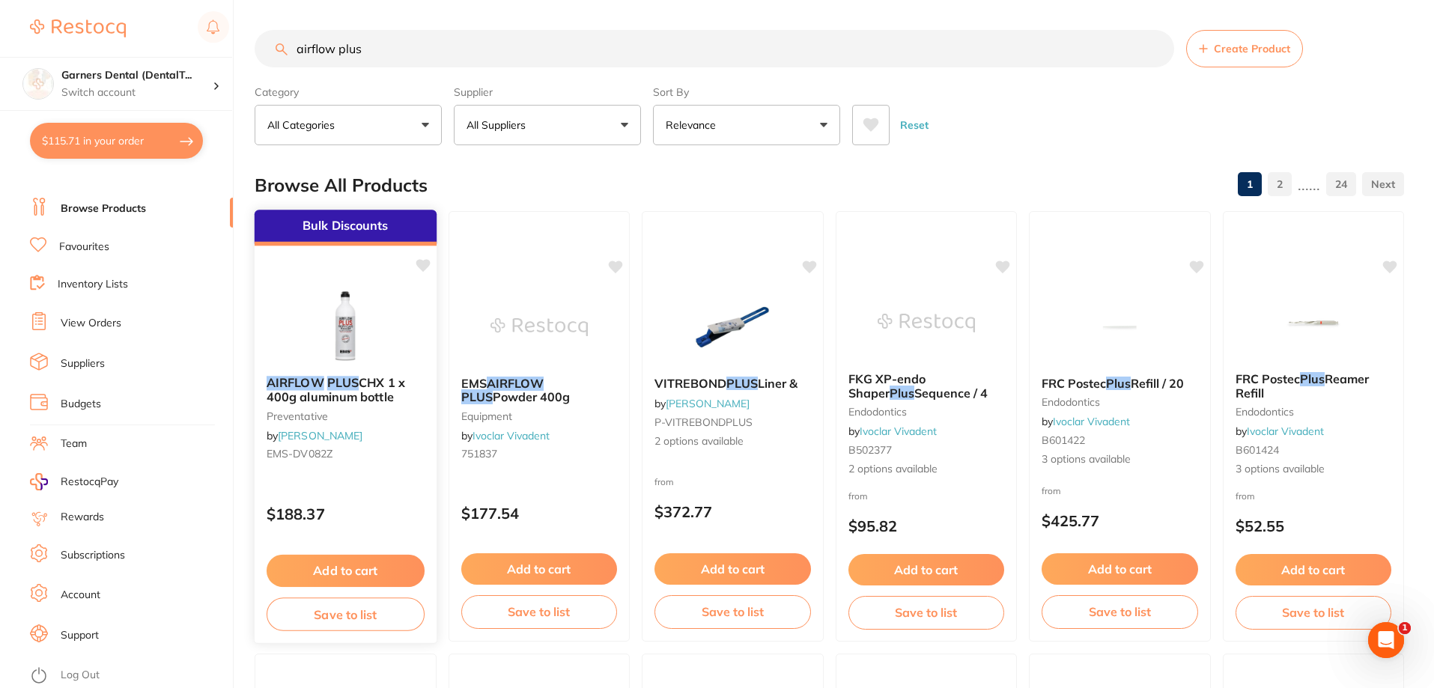
click at [361, 320] on img at bounding box center [346, 326] width 98 height 76
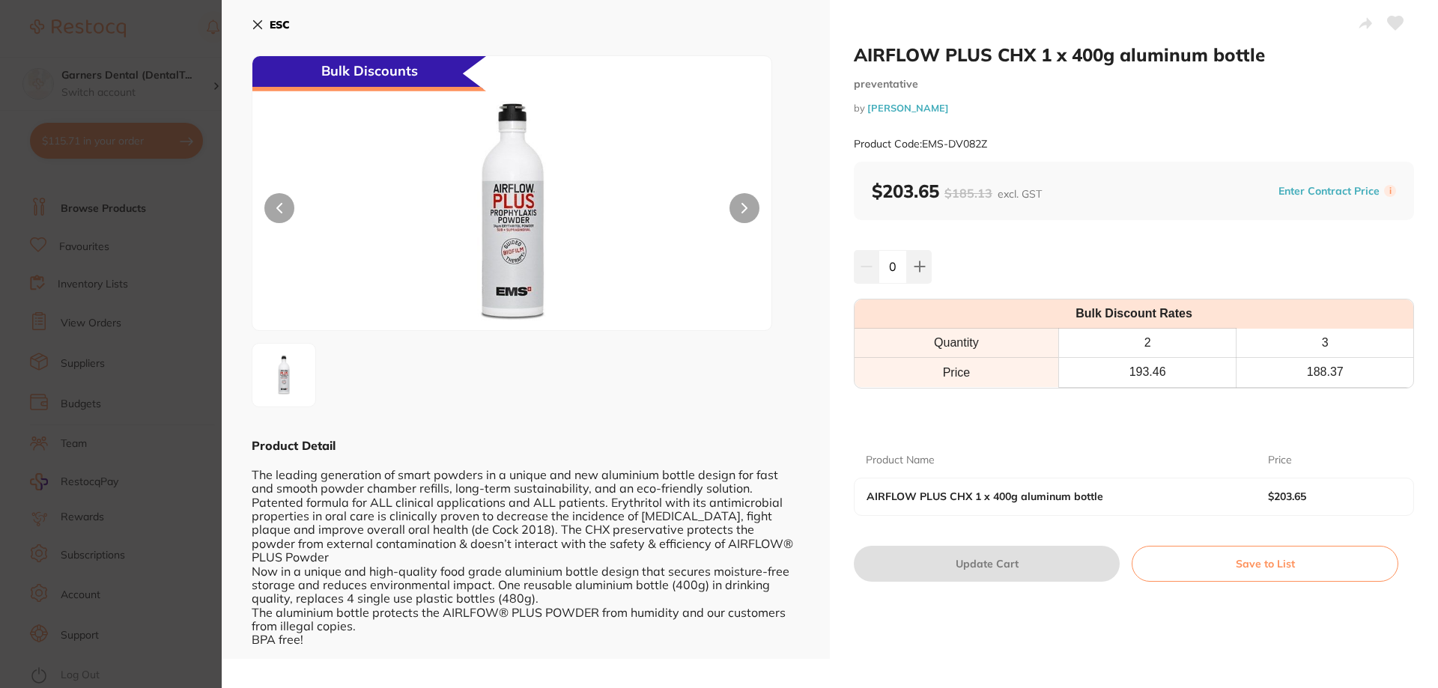
click at [271, 19] on b "ESC" at bounding box center [280, 24] width 20 height 13
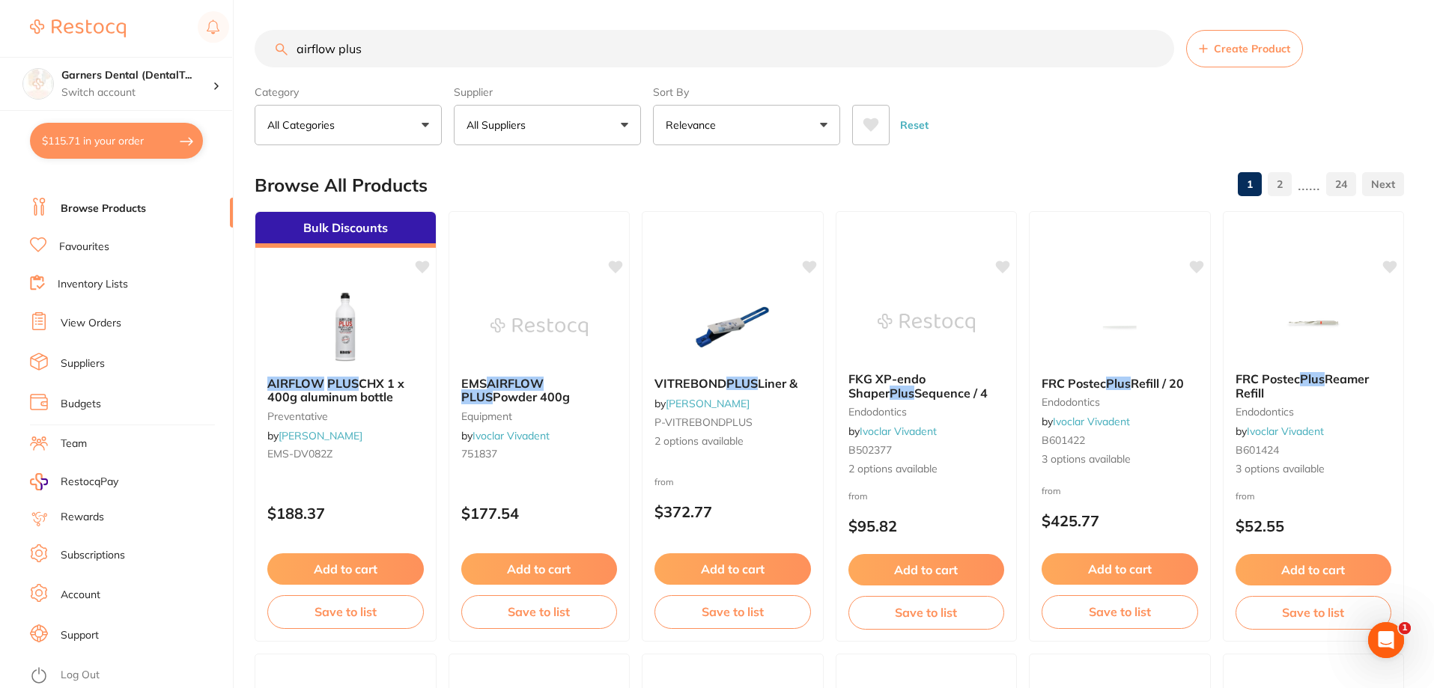
drag, startPoint x: 389, startPoint y: 55, endPoint x: 240, endPoint y: 55, distance: 148.3
click at [240, 55] on div "$115.71 Garners Dental (DentalT... Switch account Garners Dental (DentalTown 5)…" at bounding box center [717, 344] width 1434 height 688
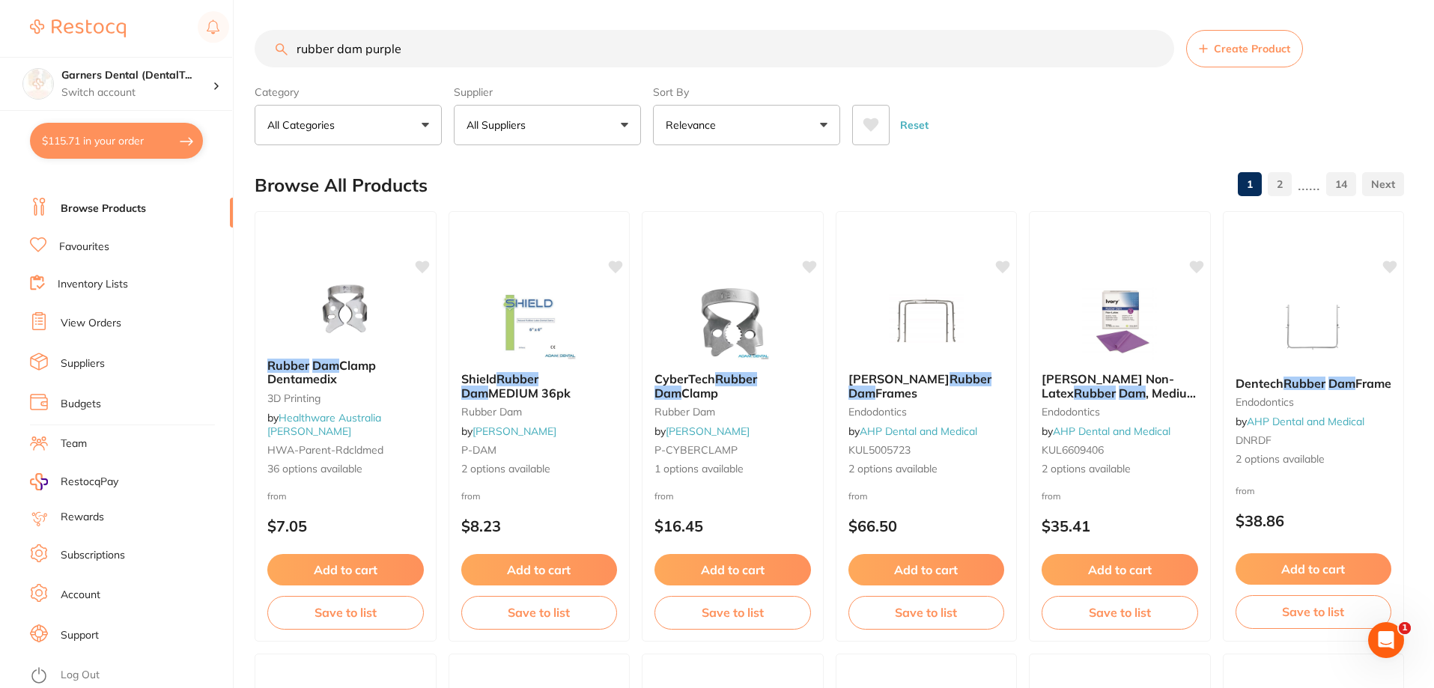
type input "rubber dam purple"
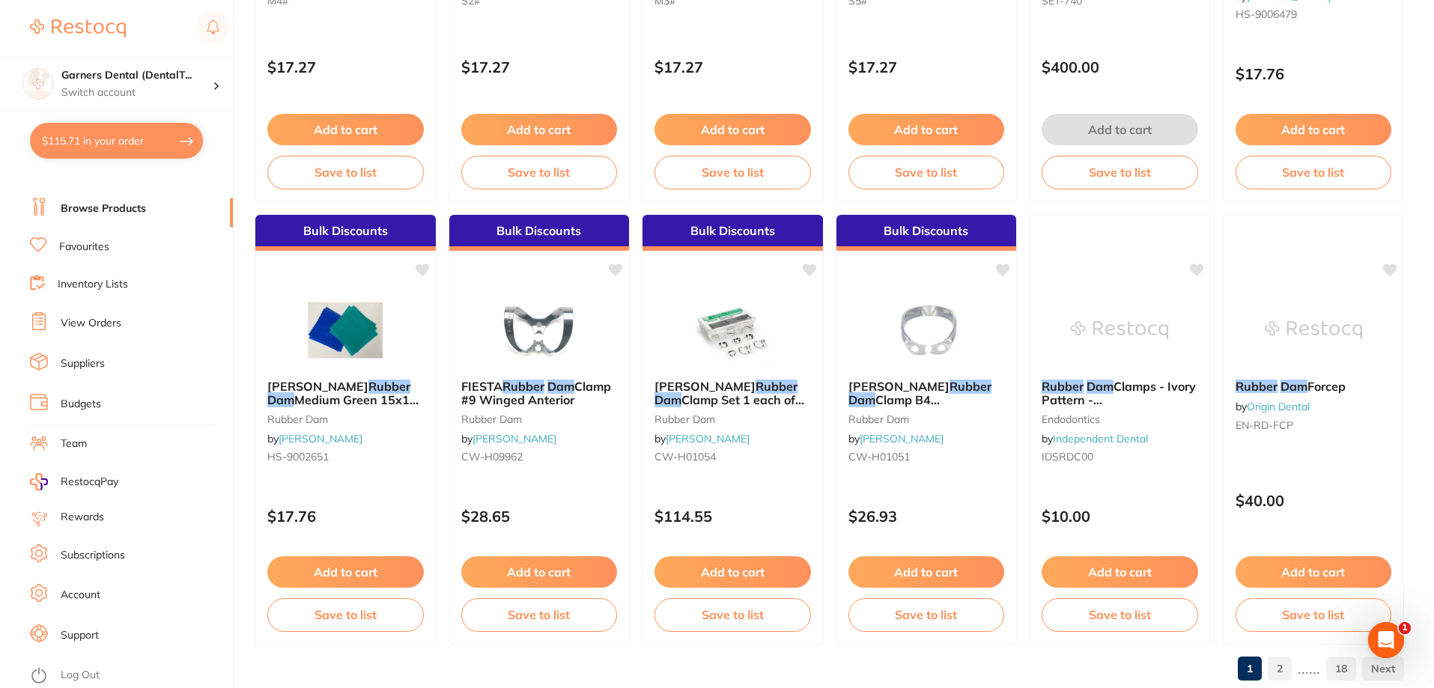
scroll to position [3572, 0]
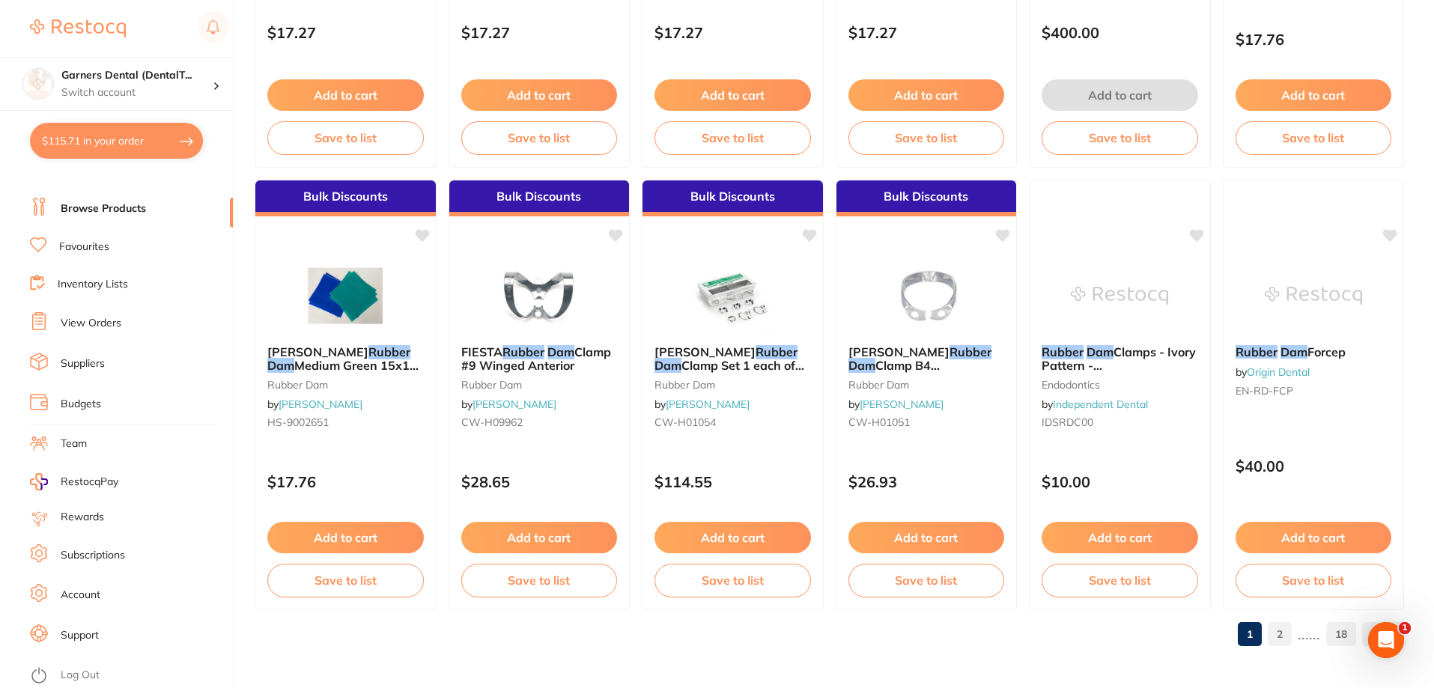
click at [1288, 628] on link "2" at bounding box center [1280, 634] width 24 height 30
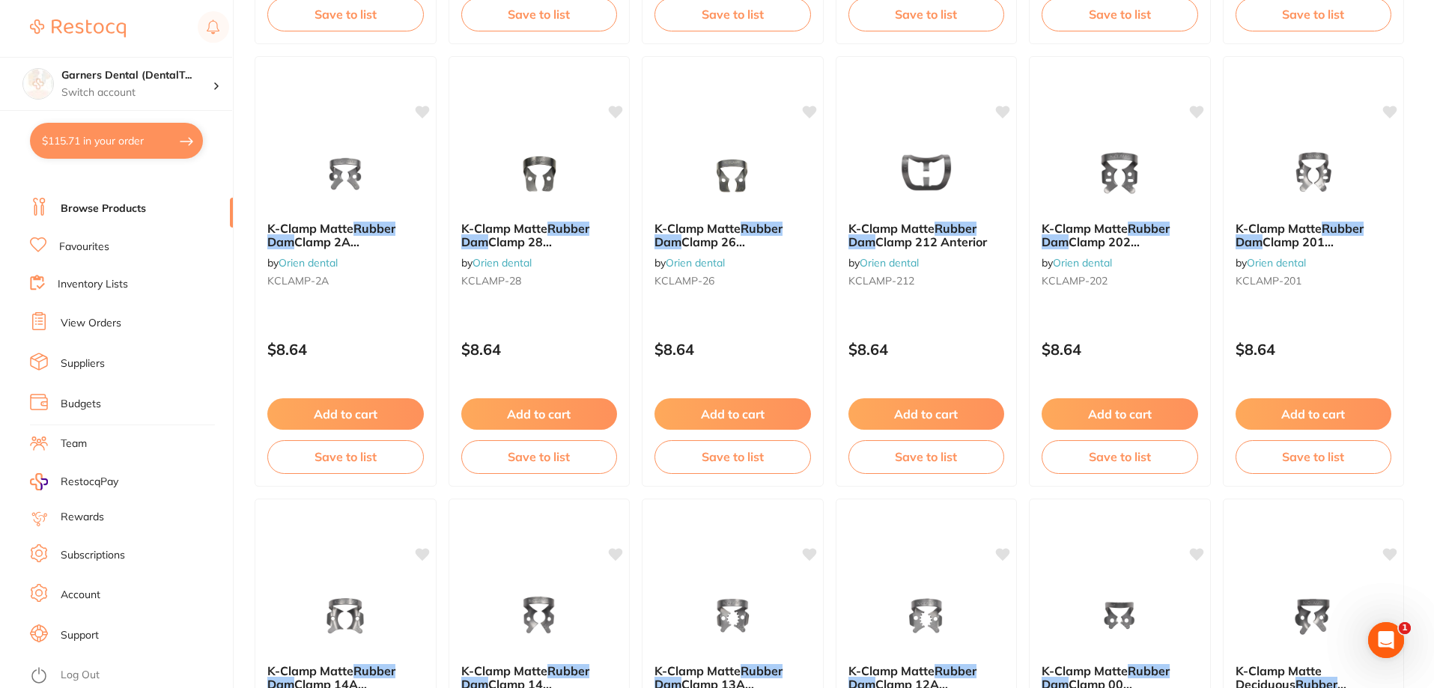
scroll to position [599, 0]
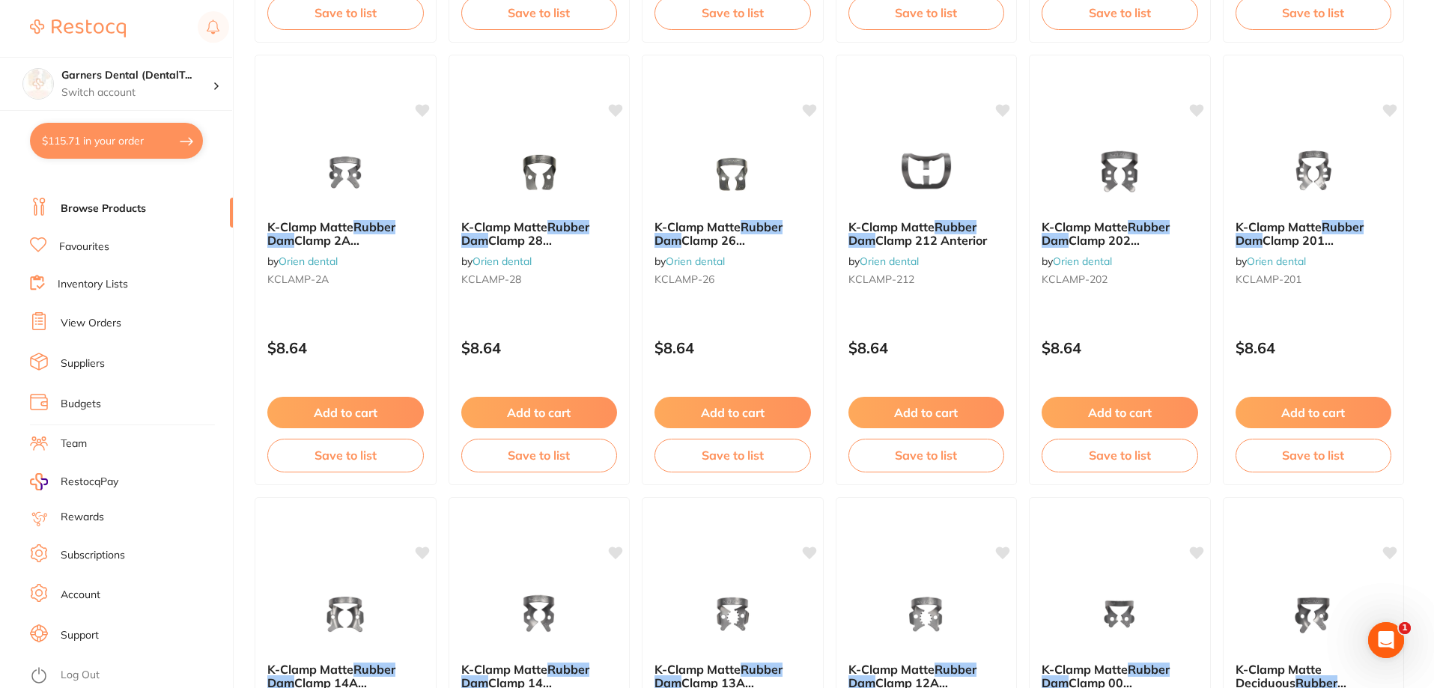
click at [98, 328] on link "View Orders" at bounding box center [91, 323] width 61 height 15
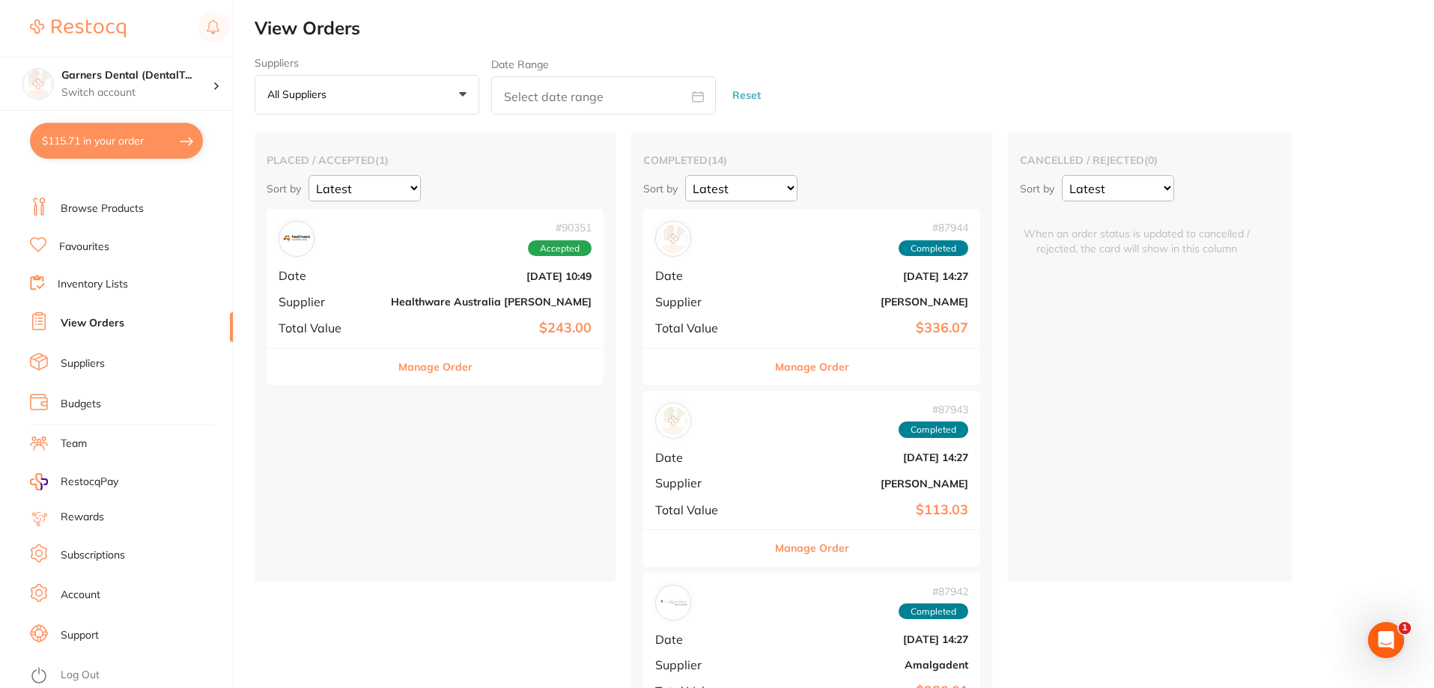
click at [378, 314] on div "# 90351 Accepted Date [DATE] 10:49 Supplier Healthware [GEOGRAPHIC_DATA] [PERSO…" at bounding box center [435, 278] width 337 height 139
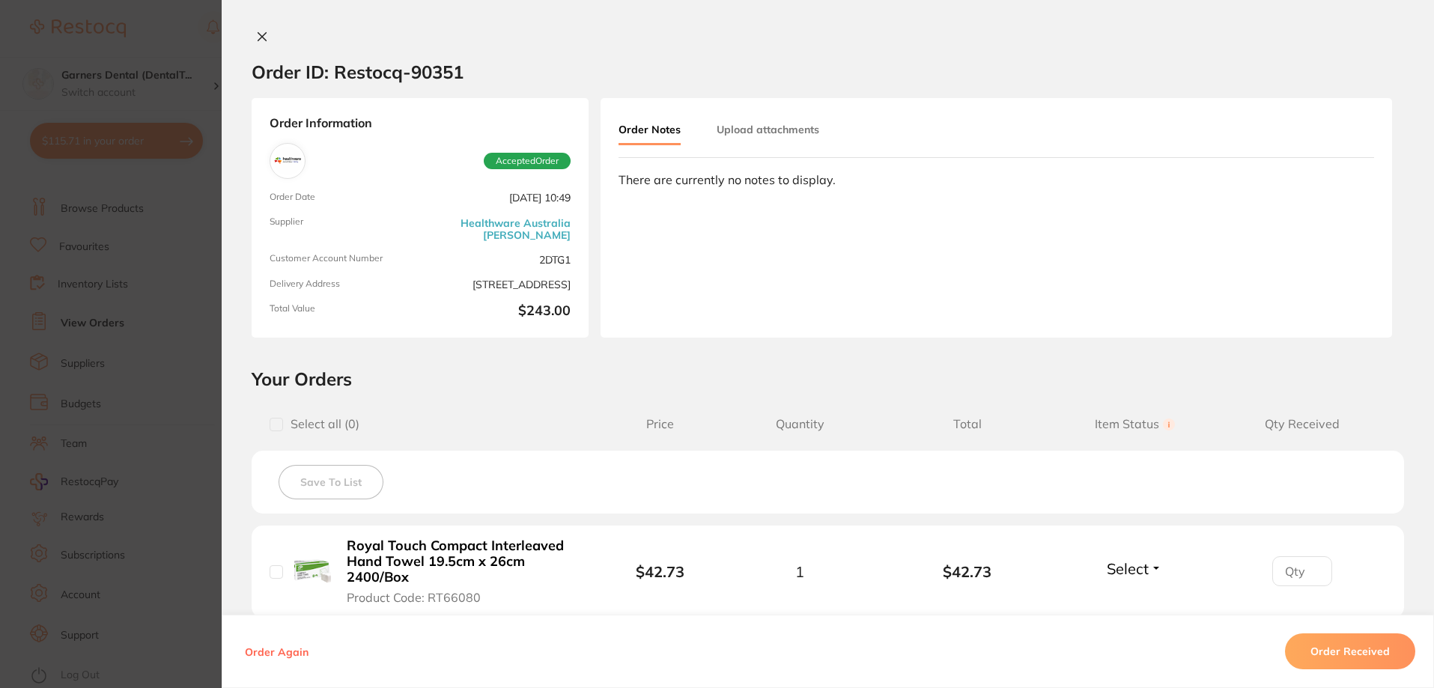
click at [256, 31] on icon at bounding box center [262, 37] width 12 height 12
